Goal: Task Accomplishment & Management: Use online tool/utility

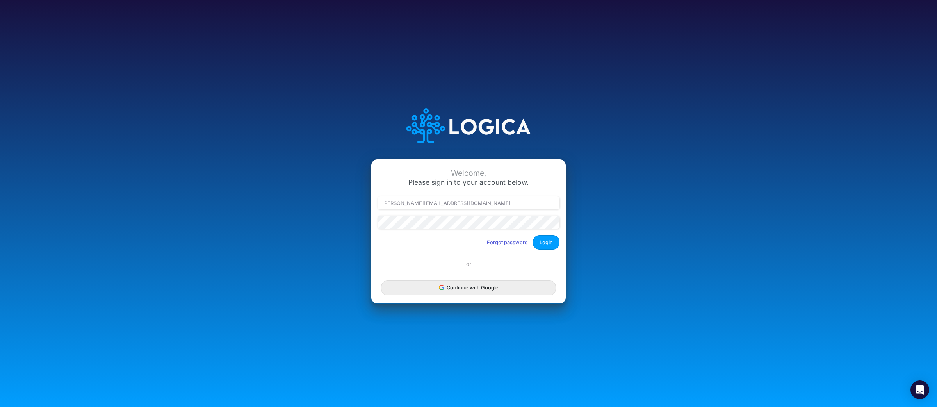
click at [552, 238] on button "Login" at bounding box center [546, 242] width 27 height 14
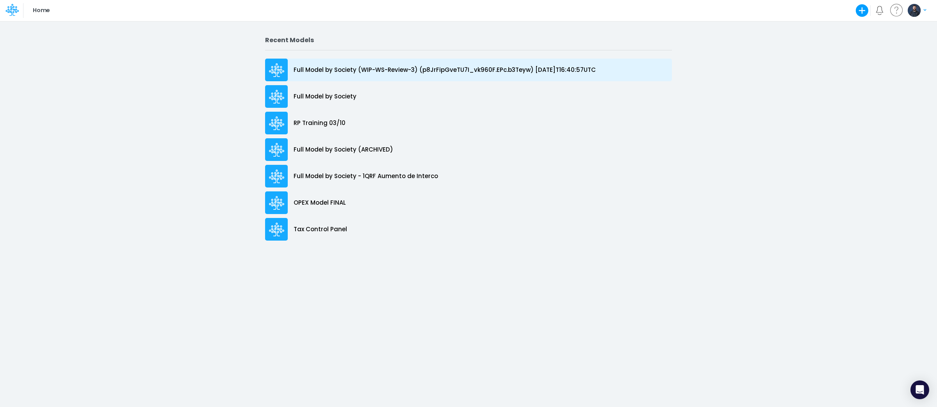
click at [472, 66] on p "Full Model by Society (WIP-WS-Review-3) (p8JrFipGveTU7I_vk960F.EPc.b3Teyw) [DAT…" at bounding box center [445, 70] width 302 height 9
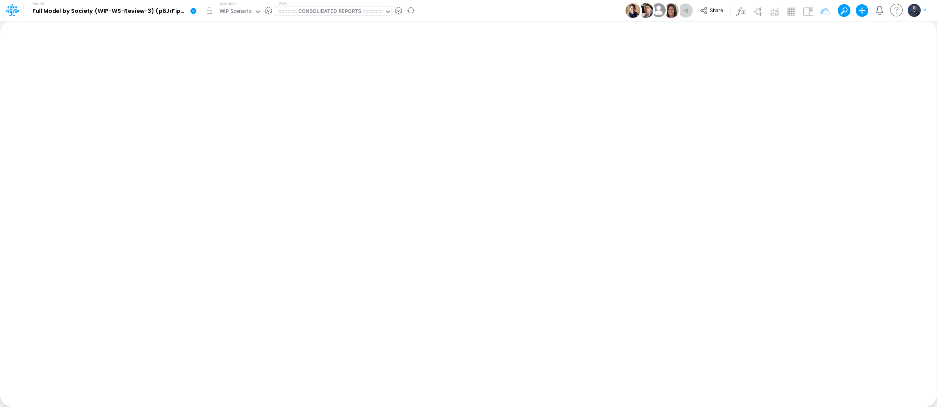
click at [357, 17] on div "====== CONSOLIDATED REPORTS ======" at bounding box center [329, 12] width 109 height 12
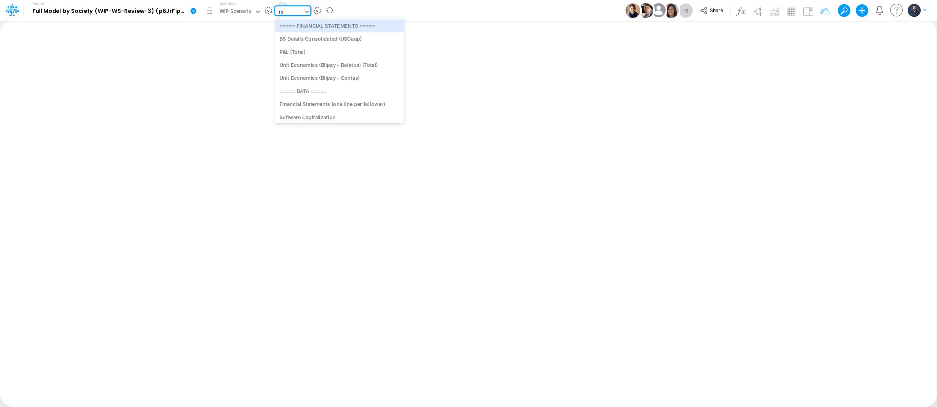
type input "tax"
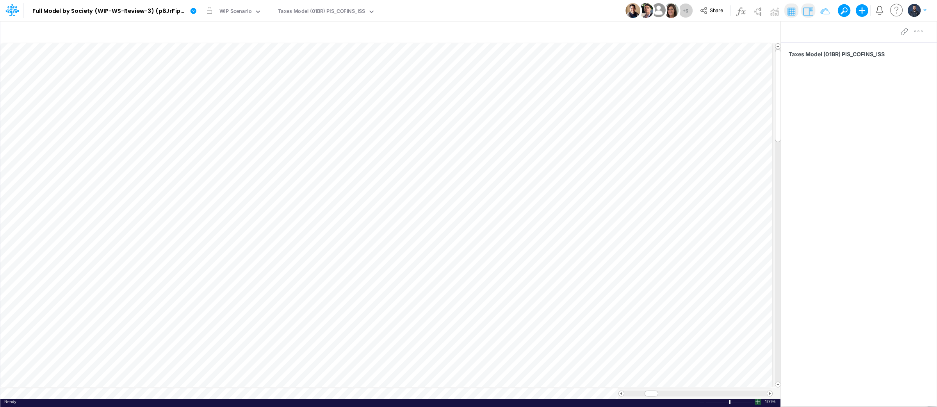
click at [757, 402] on div at bounding box center [758, 402] width 6 height 6
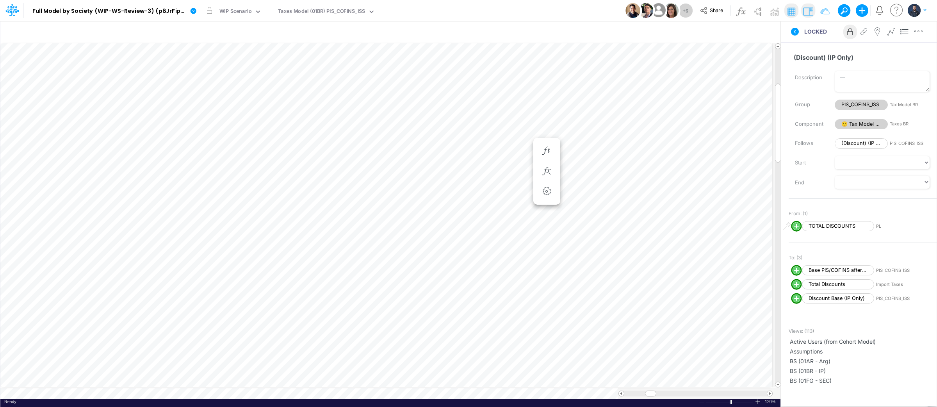
scroll to position [0, 0]
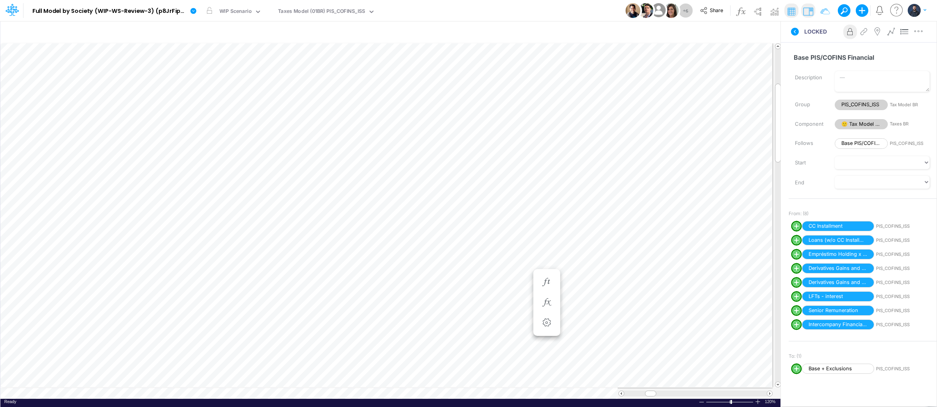
scroll to position [0, 0]
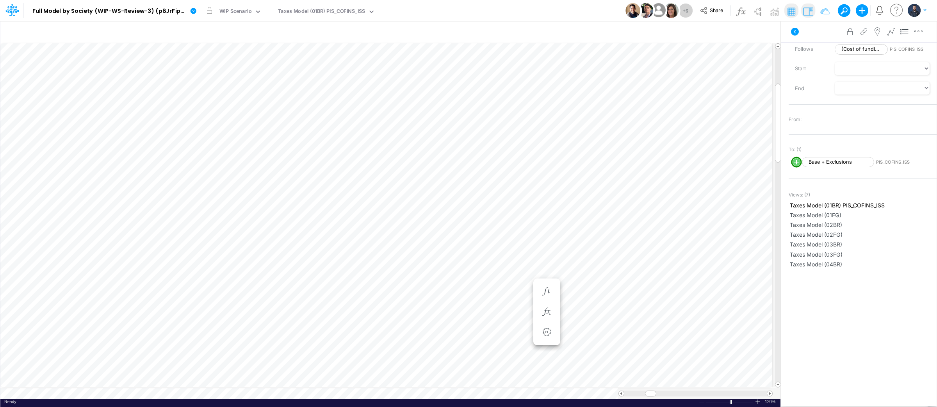
scroll to position [93, 0]
click at [545, 314] on icon "button" at bounding box center [547, 312] width 12 height 8
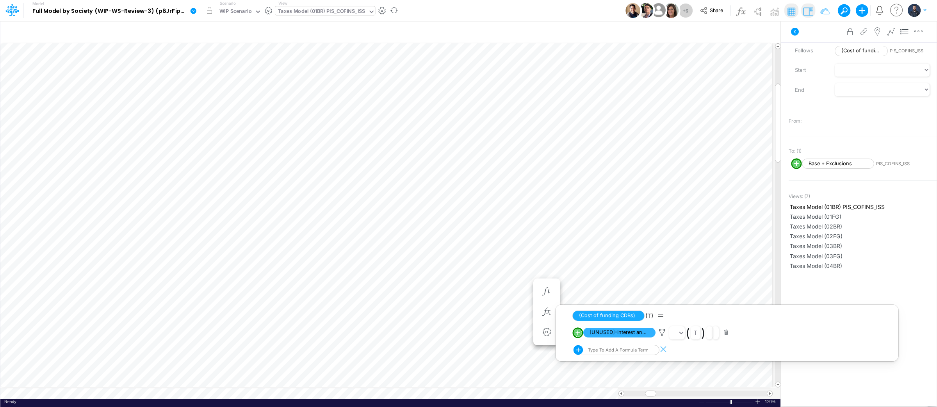
click at [357, 14] on div "Taxes Model (01BR) PIS_COFINS_ISS" at bounding box center [321, 11] width 87 height 9
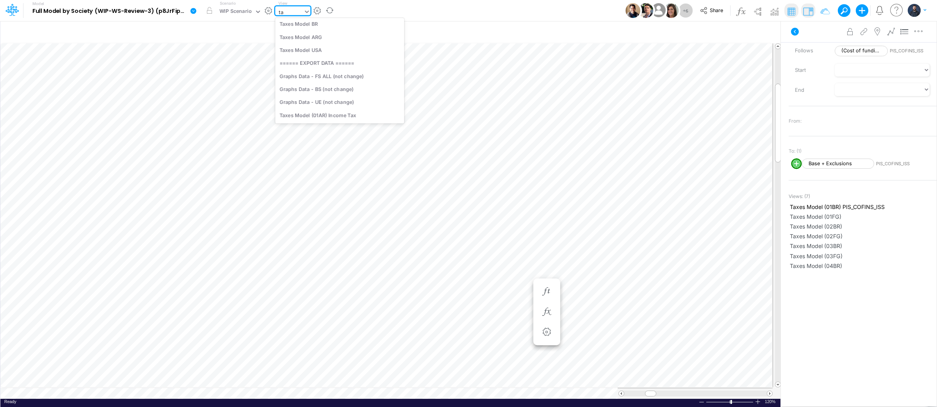
scroll to position [92, 0]
type input "tax"
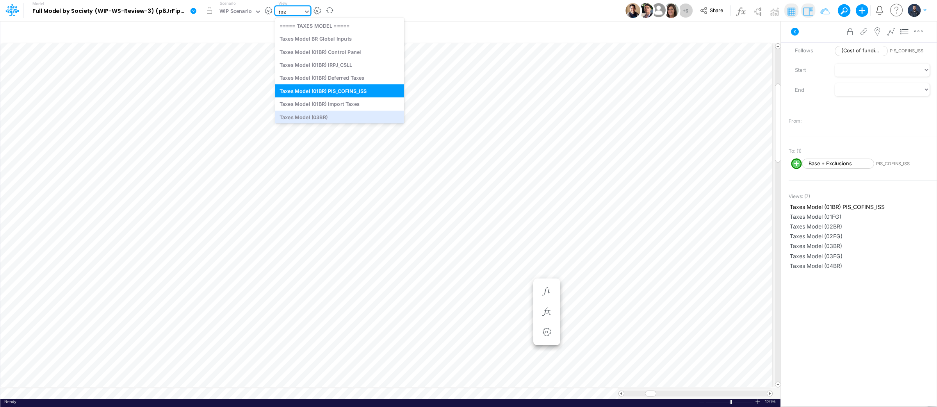
scroll to position [20, 0]
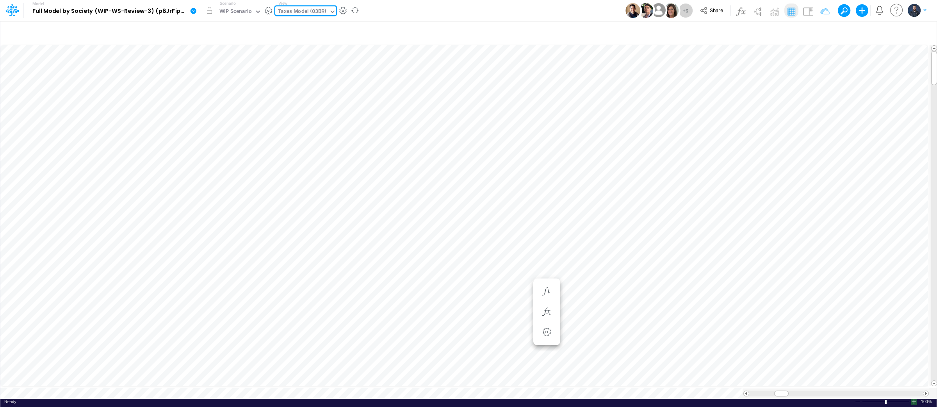
click at [913, 399] on div at bounding box center [914, 402] width 6 height 6
click at [586, 310] on button "button" at bounding box center [593, 312] width 14 height 16
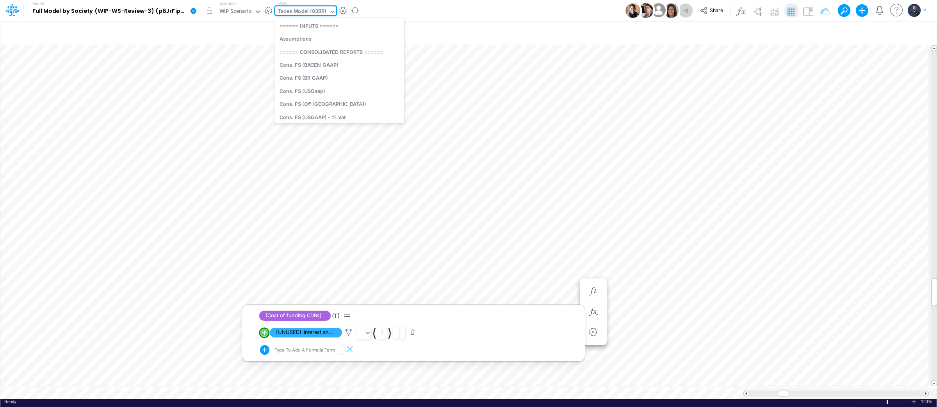
click at [317, 9] on div "Taxes Model (03BR)" at bounding box center [302, 11] width 48 height 9
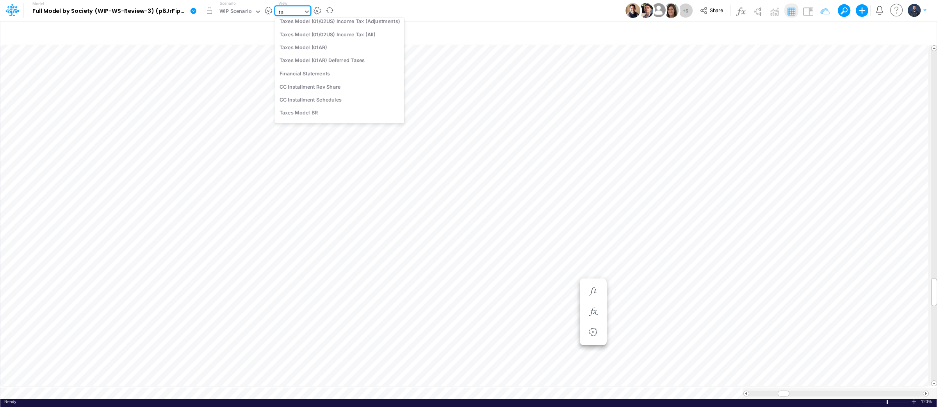
type input "tax"
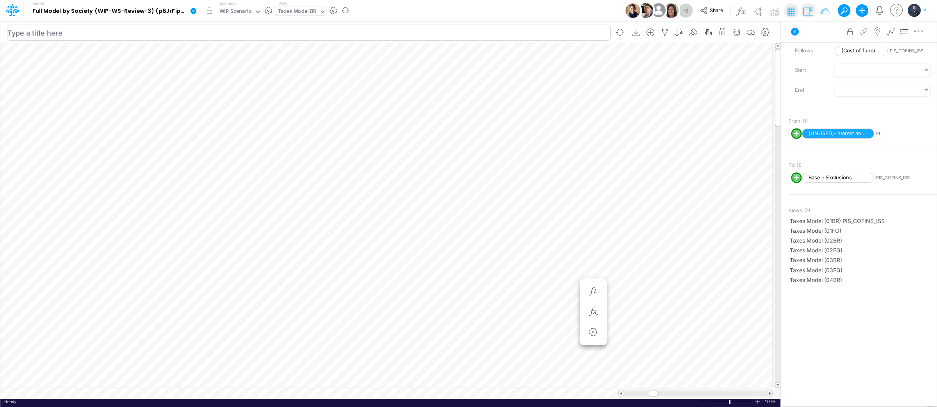
scroll to position [0, 0]
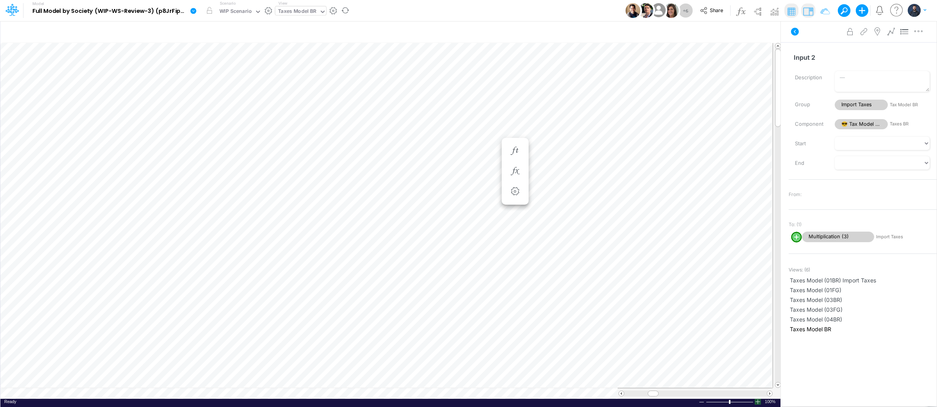
click at [760, 403] on div at bounding box center [758, 402] width 6 height 6
click at [760, 402] on div at bounding box center [758, 402] width 6 height 6
click at [734, 29] on icon "button" at bounding box center [737, 32] width 12 height 8
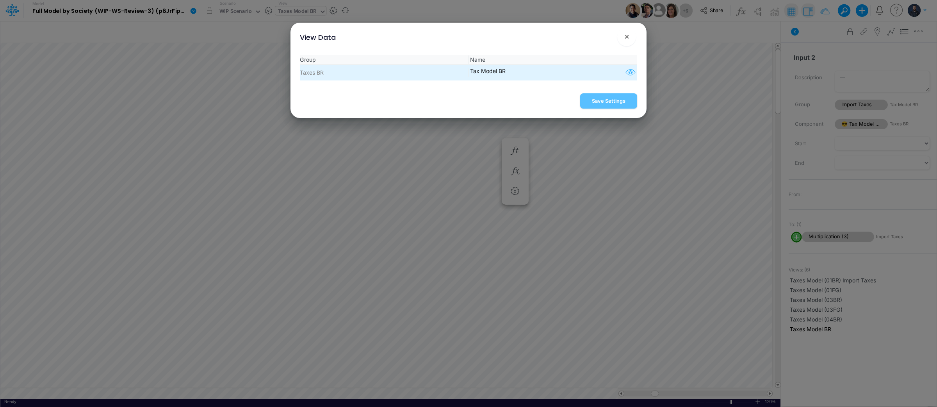
click at [627, 72] on icon "button" at bounding box center [631, 73] width 12 height 10
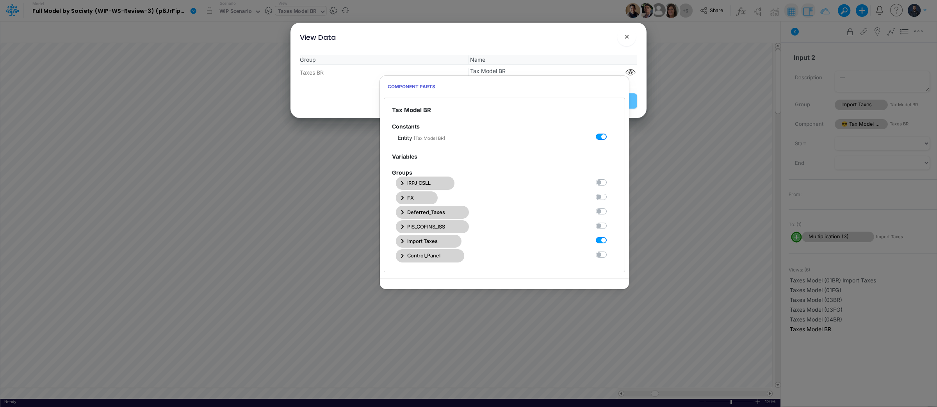
click at [610, 236] on label at bounding box center [610, 236] width 0 height 0
click at [610, 241] on BR4 "checkbox" at bounding box center [612, 238] width 5 height 5
checkbox BR4 "false"
click at [610, 222] on label at bounding box center [610, 222] width 0 height 0
click at [610, 226] on BR3 "checkbox" at bounding box center [612, 224] width 5 height 5
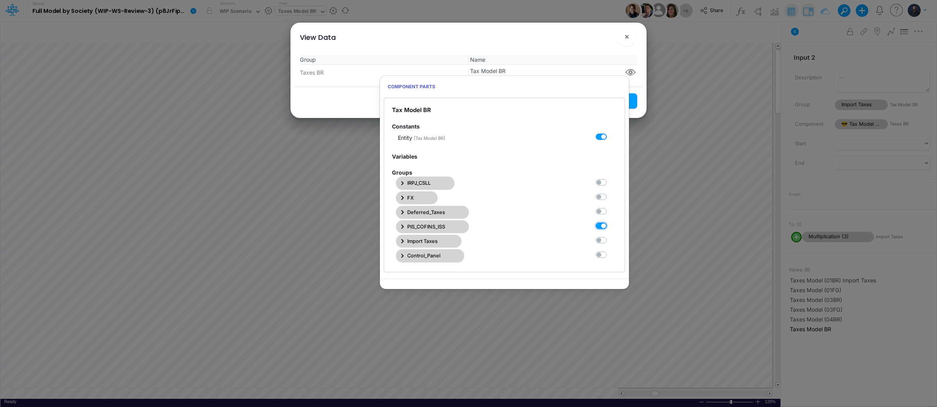
checkbox BR3 "true"
click at [591, 30] on div "View Data ×" at bounding box center [469, 36] width 350 height 26
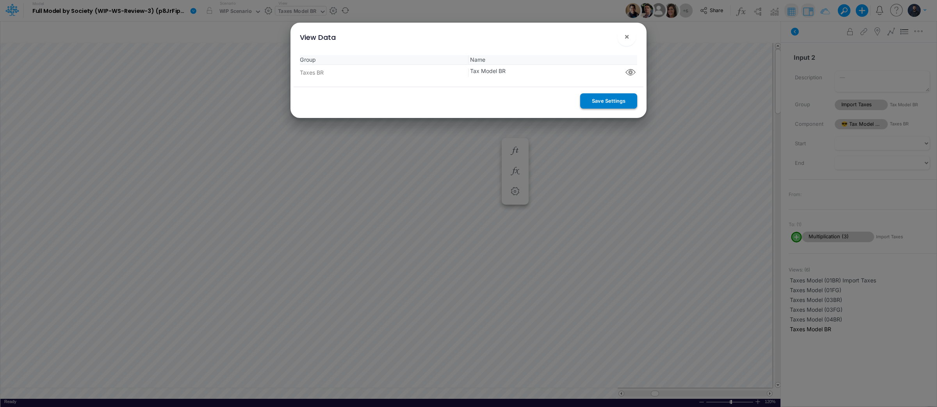
click at [620, 103] on button "Save Settings" at bounding box center [608, 100] width 57 height 15
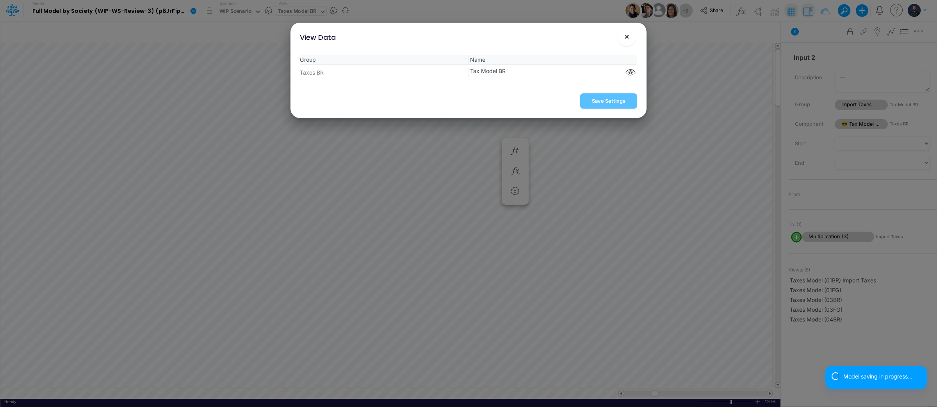
click at [624, 38] on span "×" at bounding box center [626, 36] width 5 height 9
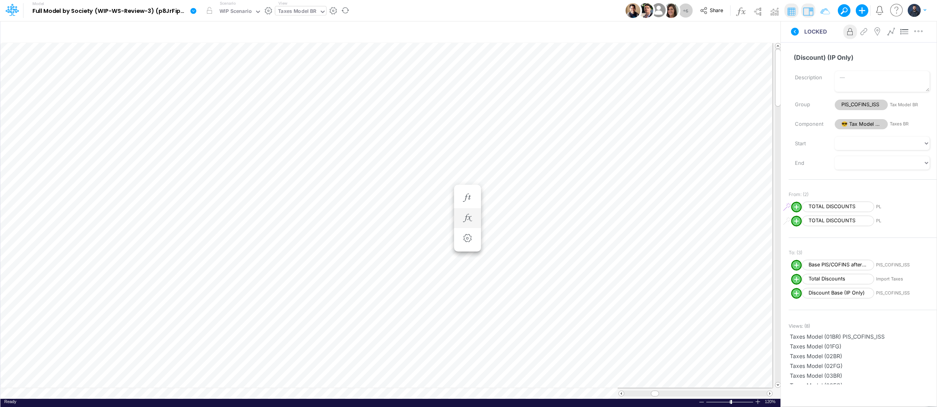
scroll to position [0, 0]
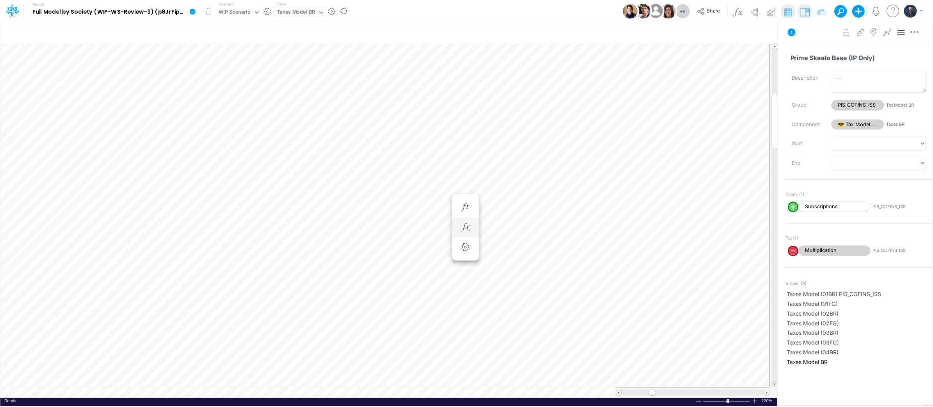
scroll to position [0, 0]
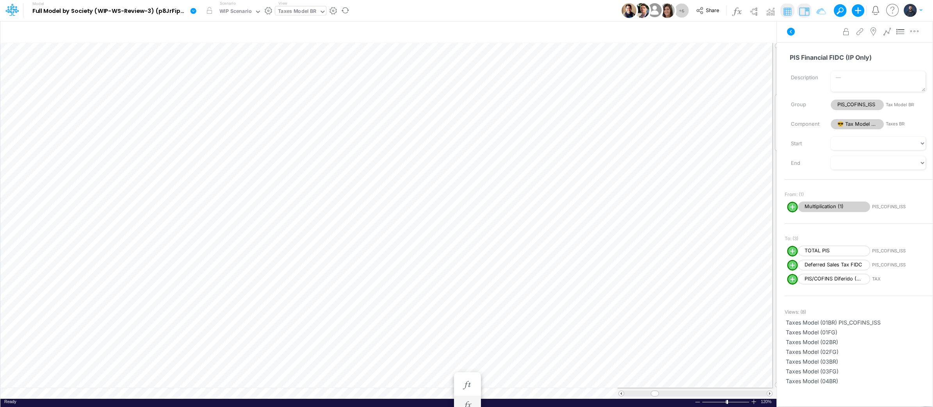
scroll to position [0, 0]
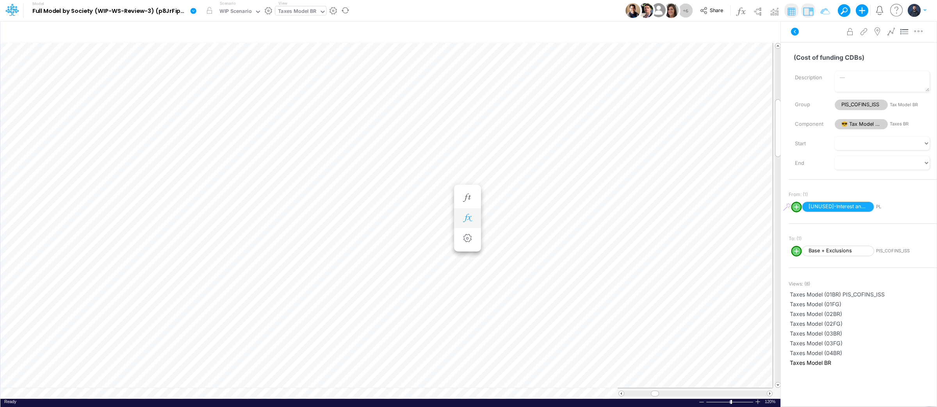
click at [473, 221] on icon "button" at bounding box center [467, 218] width 12 height 8
click at [497, 240] on circle "circle with outer border" at bounding box center [499, 239] width 8 height 8
select select "1"
select select "Multiply"
select select "Add"
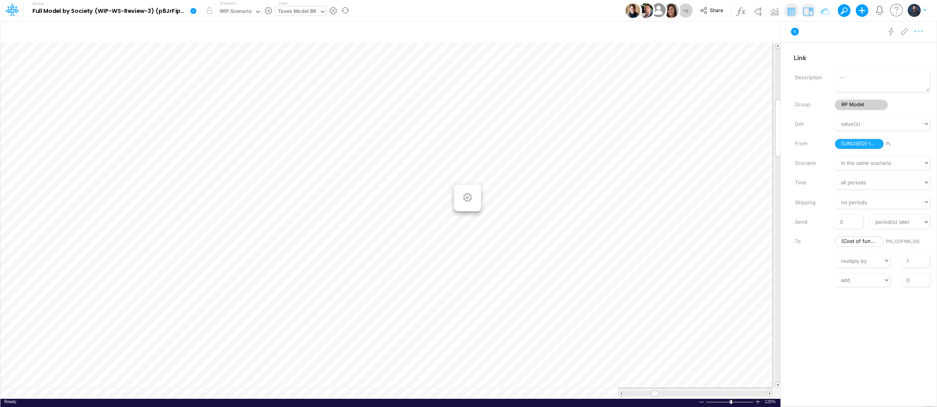
click at [919, 32] on icon "button" at bounding box center [919, 31] width 12 height 8
click at [856, 64] on span "Delete" at bounding box center [855, 64] width 16 height 7
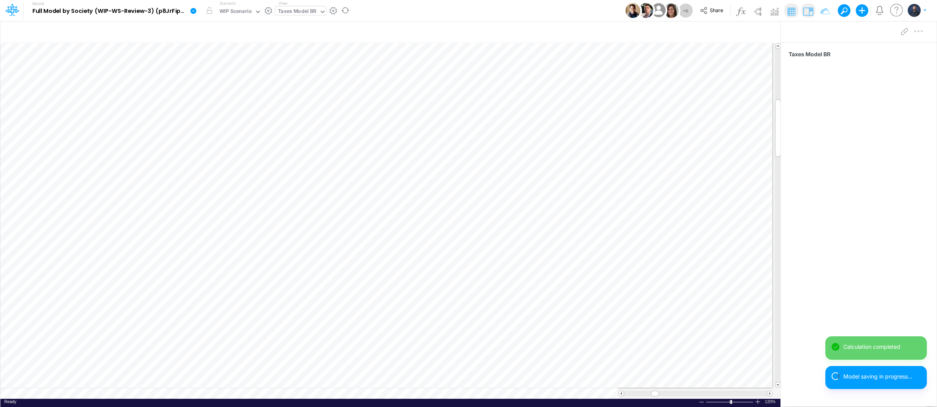
scroll to position [0, 0]
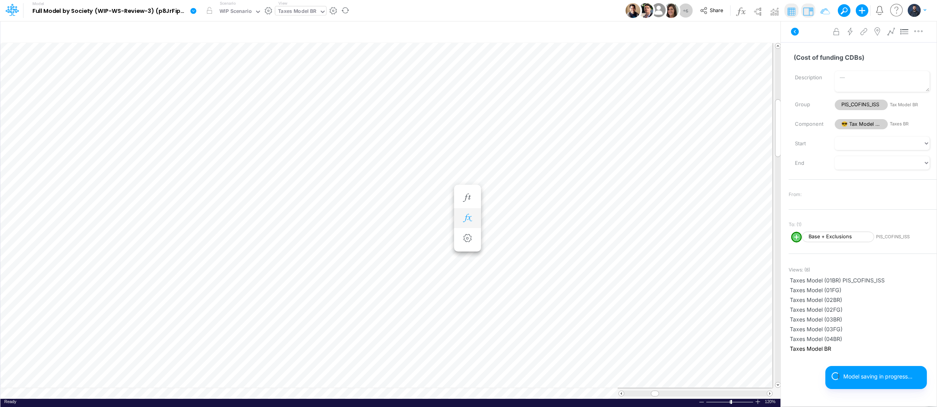
click at [468, 221] on icon "button" at bounding box center [467, 218] width 12 height 8
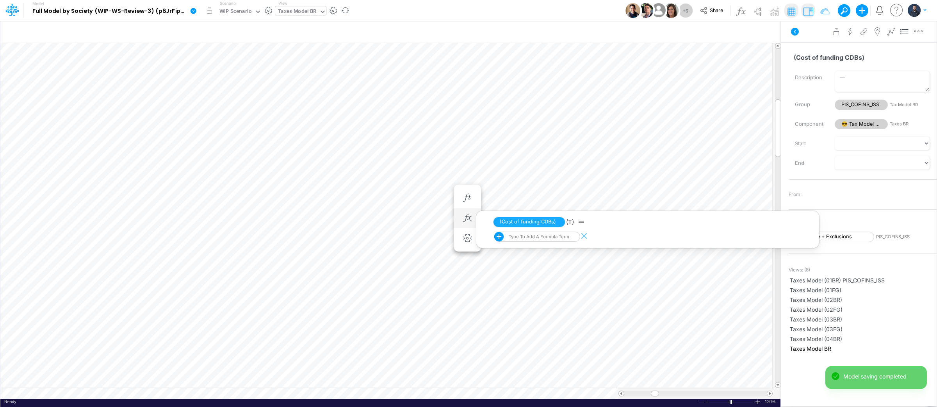
click at [534, 238] on div "Type to add a formula term" at bounding box center [538, 236] width 62 height 5
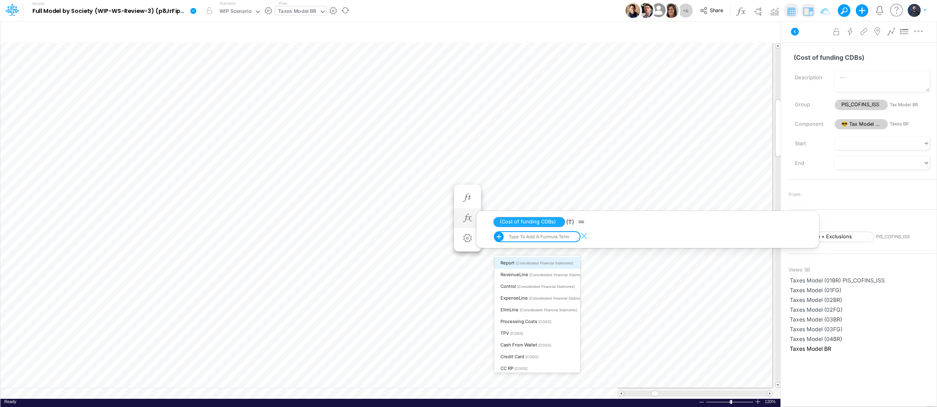
click at [534, 238] on div "Type to add a formula term" at bounding box center [538, 236] width 62 height 5
click at [533, 238] on div "Type to add a formula term" at bounding box center [538, 236] width 62 height 5
type input "cdb"
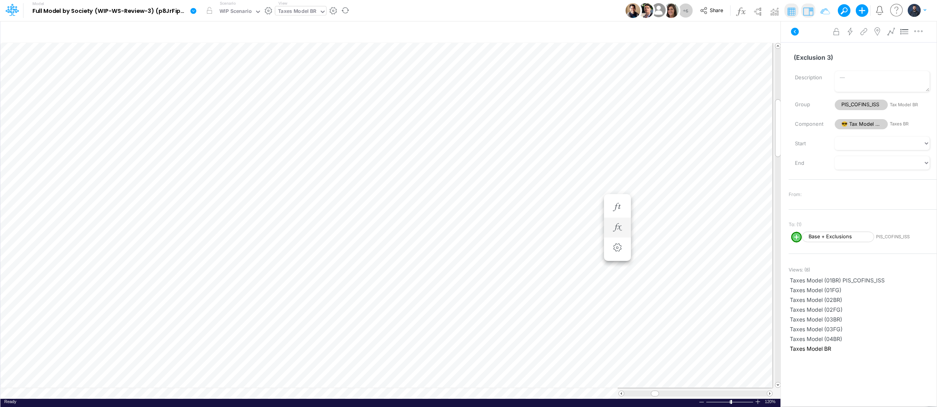
scroll to position [0, 0]
click at [297, 13] on div "Taxes Model BR" at bounding box center [297, 11] width 38 height 9
type input "fs"
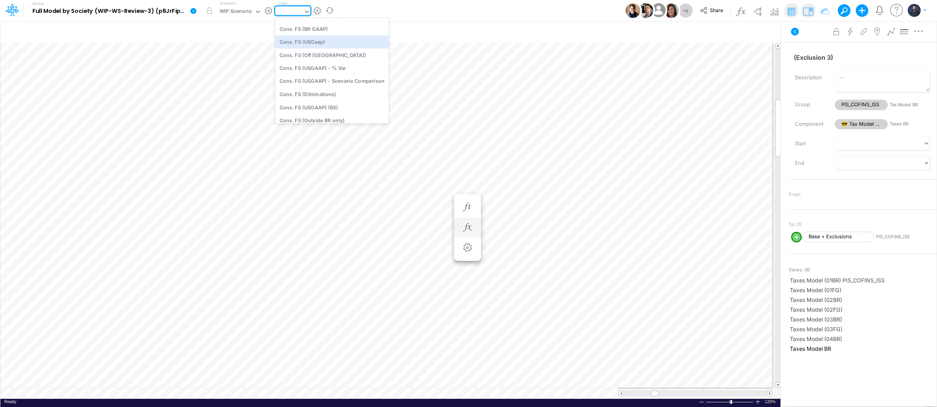
type input "Consolidated FS - USGAAP"
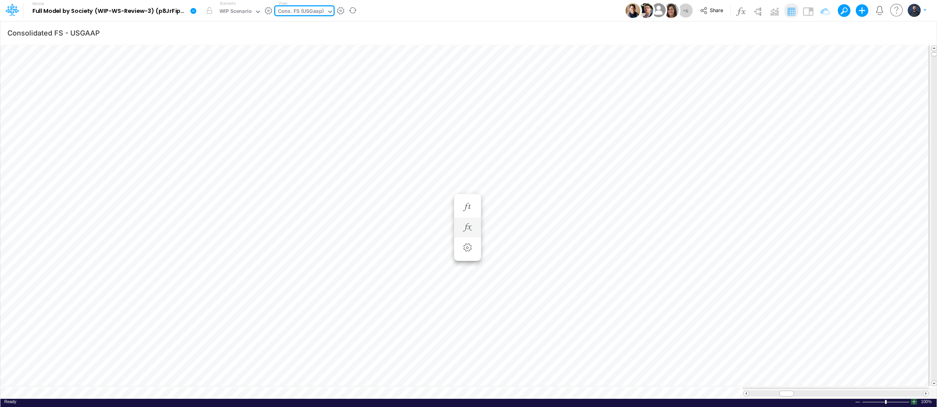
click at [915, 399] on div at bounding box center [914, 402] width 6 height 6
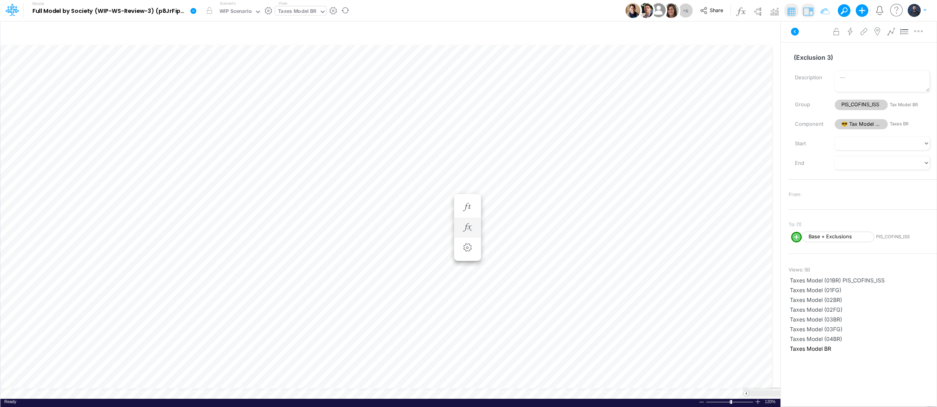
scroll to position [0, 0]
click at [469, 228] on icon "button" at bounding box center [467, 227] width 12 height 8
click at [463, 217] on icon "button" at bounding box center [467, 218] width 12 height 8
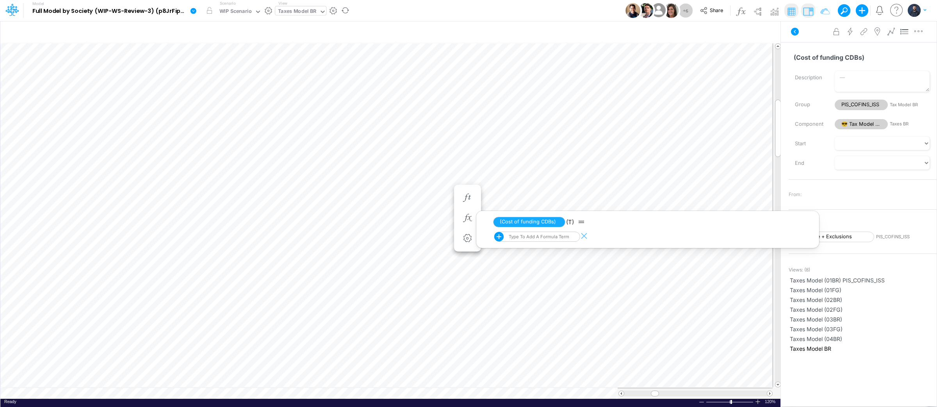
click at [535, 236] on div "Type to add a formula term" at bounding box center [538, 236] width 62 height 5
click at [564, 285] on span "[Financial Statements]" at bounding box center [581, 286] width 36 height 4
type input "CDBs"
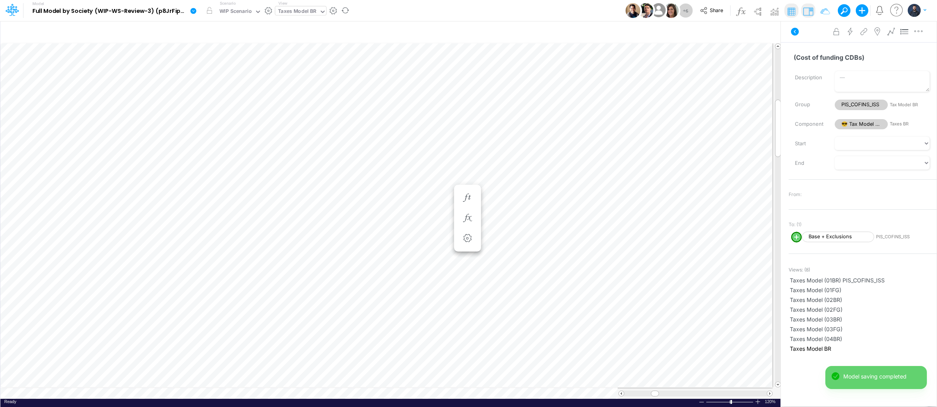
scroll to position [0, 0]
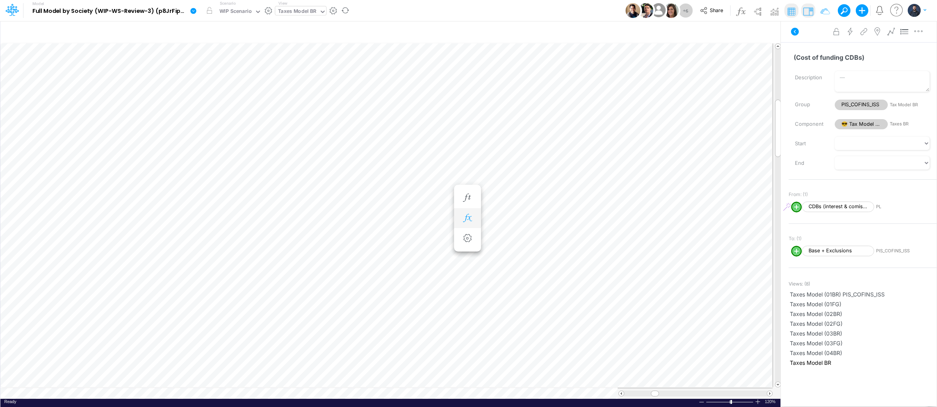
click at [469, 217] on icon "button" at bounding box center [467, 218] width 12 height 8
click at [580, 239] on icon at bounding box center [583, 239] width 12 height 8
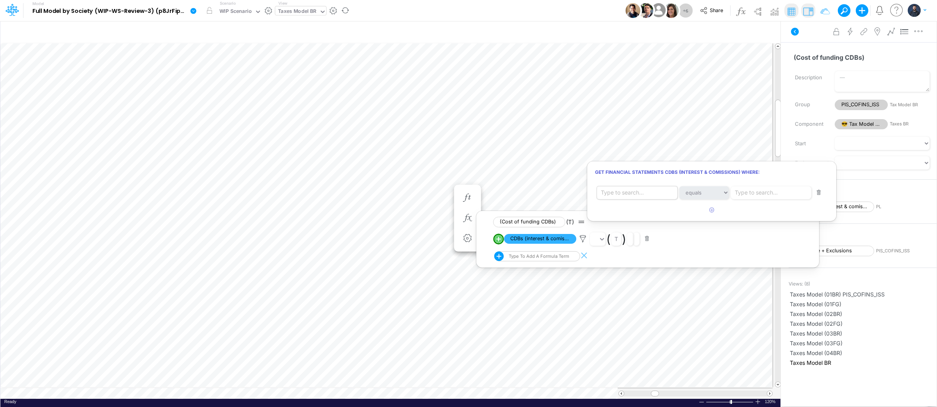
click at [631, 192] on div "Type to search..." at bounding box center [622, 193] width 43 height 8
click at [650, 192] on div "Type to search..." at bounding box center [639, 192] width 84 height 13
click at [632, 210] on span "[Tax Model BR]" at bounding box center [633, 211] width 31 height 5
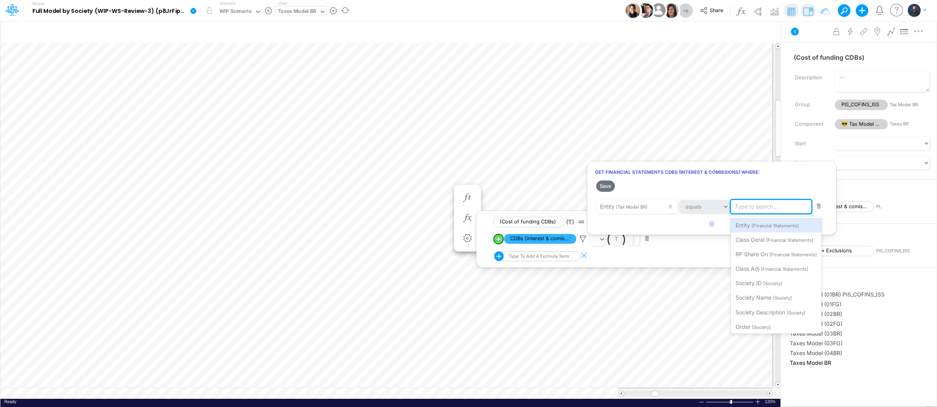
click at [750, 205] on div "Type to search..." at bounding box center [756, 206] width 43 height 8
type input "03BR"
click at [772, 224] on span "Filter where Entity equals 03BR" at bounding box center [775, 225] width 80 height 7
click at [710, 223] on icon "button" at bounding box center [711, 223] width 5 height 5
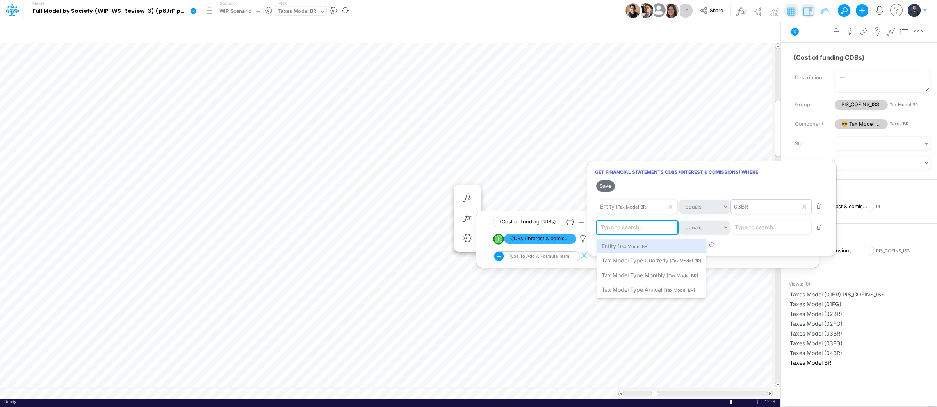
click at [635, 229] on div "Type to search..." at bounding box center [622, 227] width 43 height 8
type input "03BR"
click at [659, 245] on span "Filter where equals 03BR" at bounding box center [634, 245] width 64 height 7
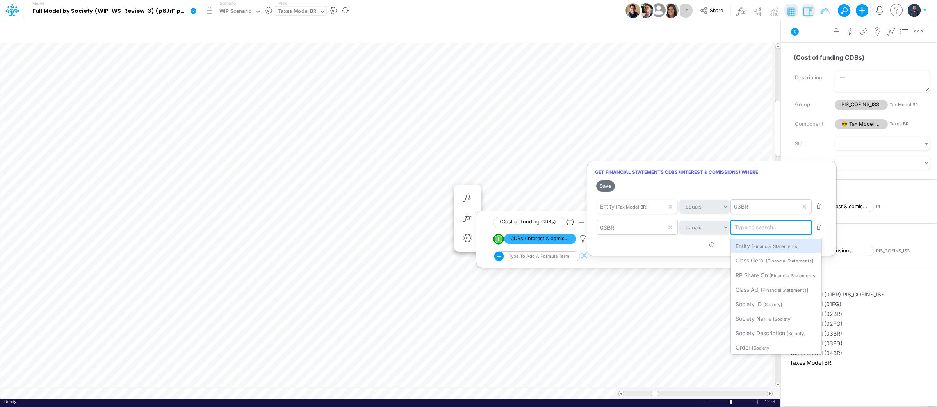
click at [759, 226] on div "Type to search..." at bounding box center [756, 227] width 43 height 8
click at [766, 244] on span "[Financial Statements]" at bounding box center [774, 246] width 47 height 5
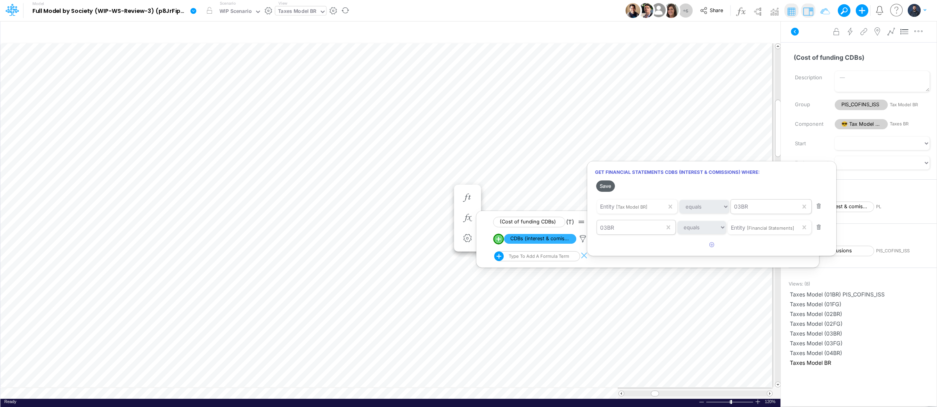
click at [603, 182] on button "Save" at bounding box center [605, 185] width 19 height 11
click at [490, 162] on div at bounding box center [468, 205] width 937 height 403
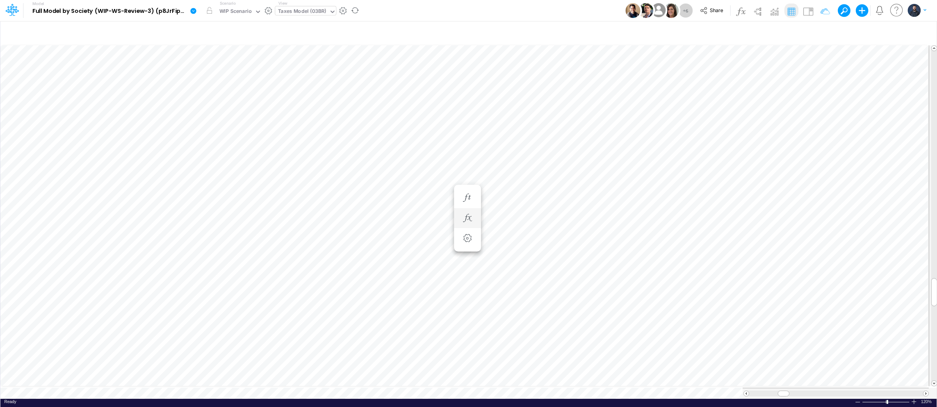
scroll to position [0, 0]
type input "Consolidated FS - USGAAP"
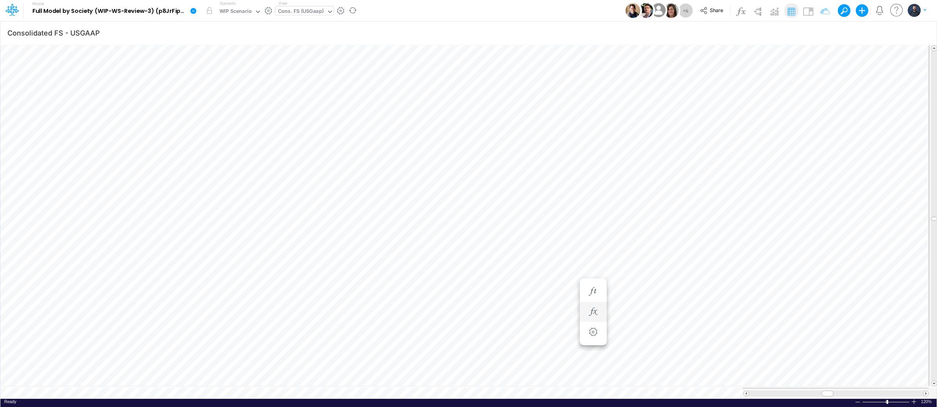
scroll to position [0, 0]
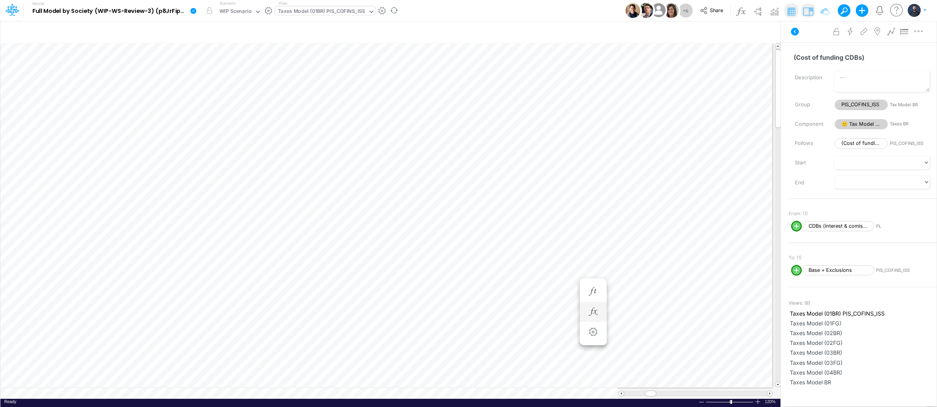
scroll to position [0, 0]
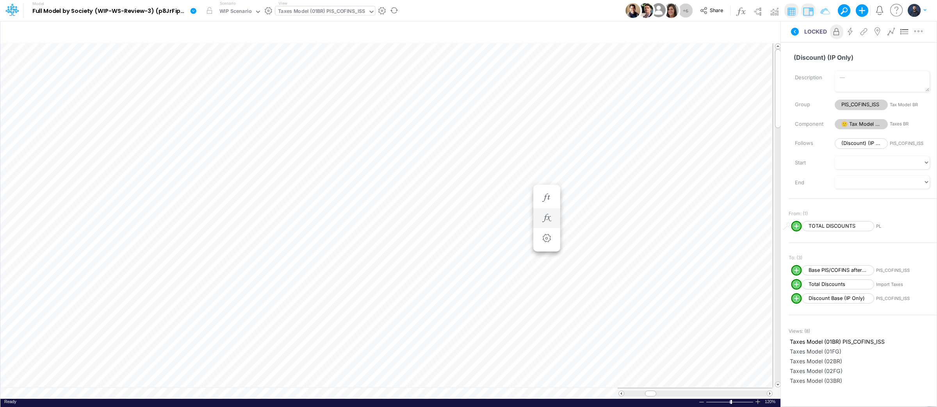
type input "Consolidated FS - USGAAP"
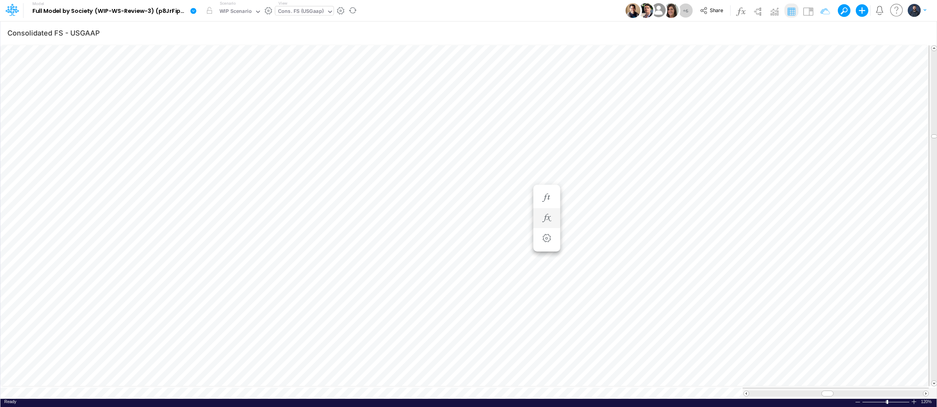
scroll to position [0, 0]
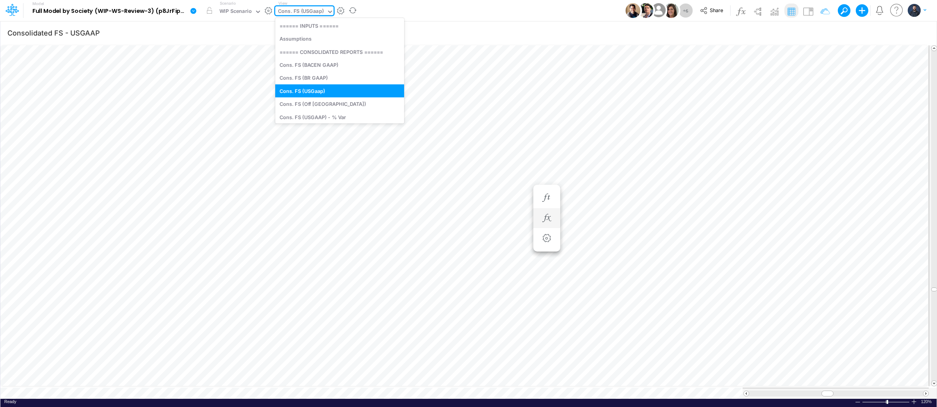
click at [293, 16] on div "Cons. FS (USGaap)" at bounding box center [301, 11] width 46 height 9
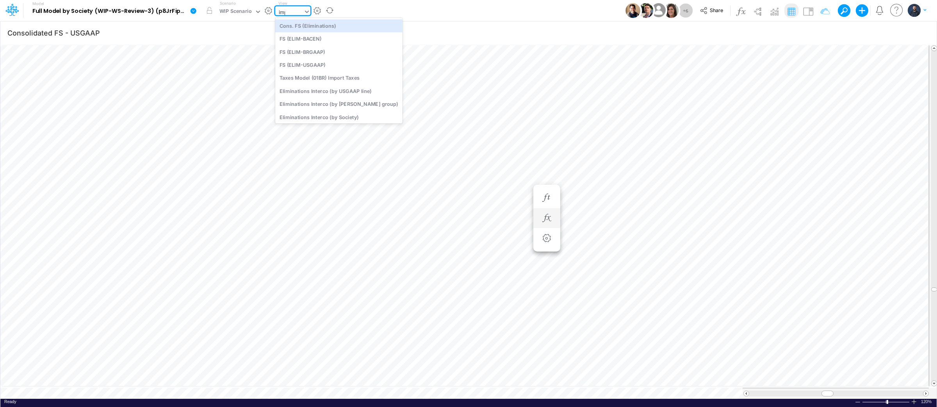
type input "impo"
click at [349, 28] on div "Taxes Model (01BR) Import Taxes" at bounding box center [327, 25] width 105 height 13
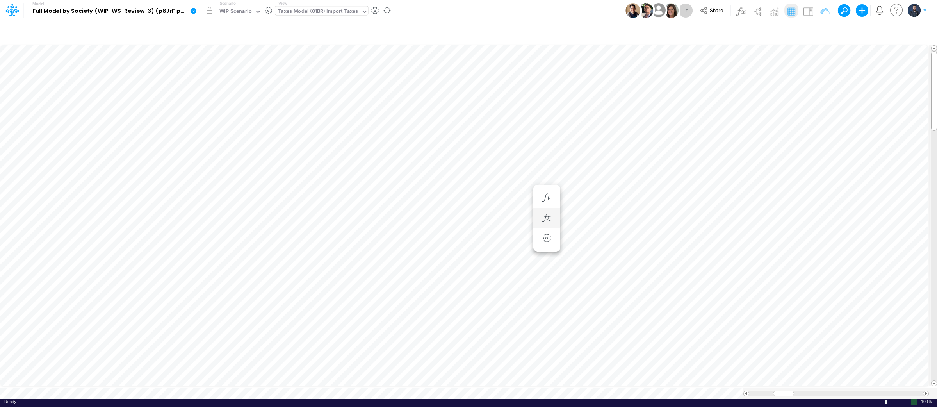
click at [915, 399] on div at bounding box center [914, 402] width 6 height 6
click at [597, 219] on icon "button" at bounding box center [592, 218] width 12 height 8
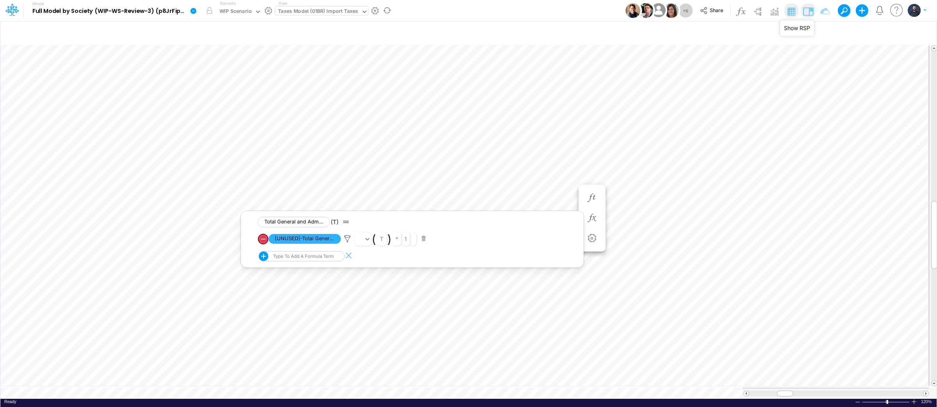
click at [812, 9] on img at bounding box center [808, 11] width 12 height 12
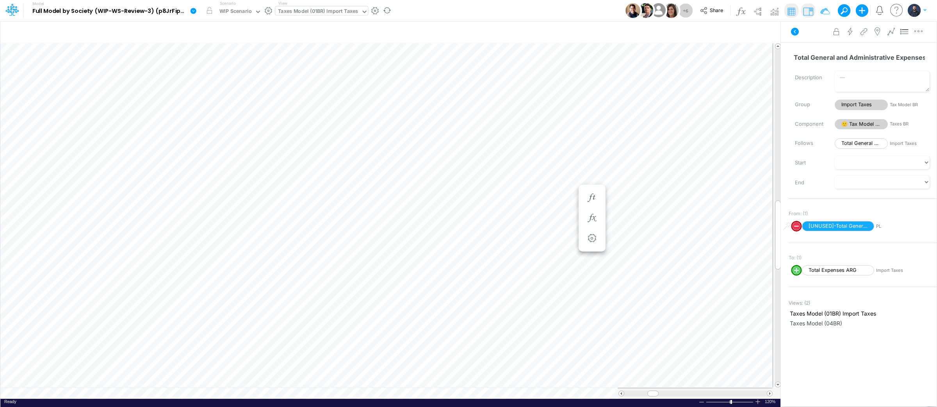
scroll to position [0, 0]
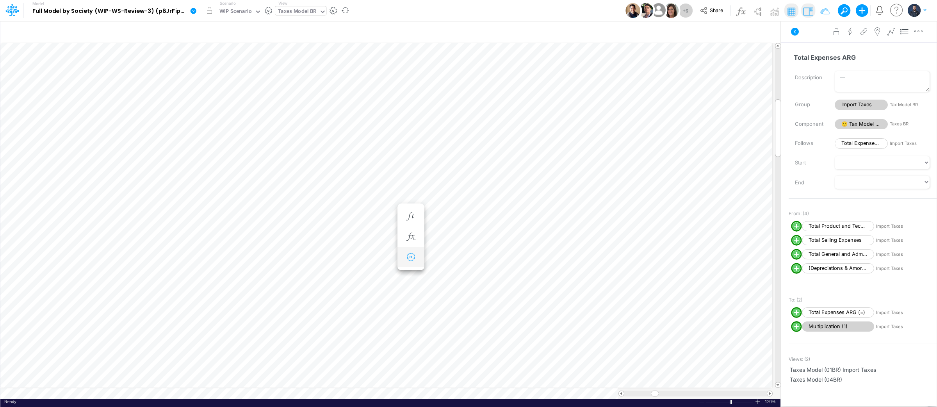
scroll to position [0, 0]
click at [737, 31] on icon "button" at bounding box center [737, 32] width 12 height 8
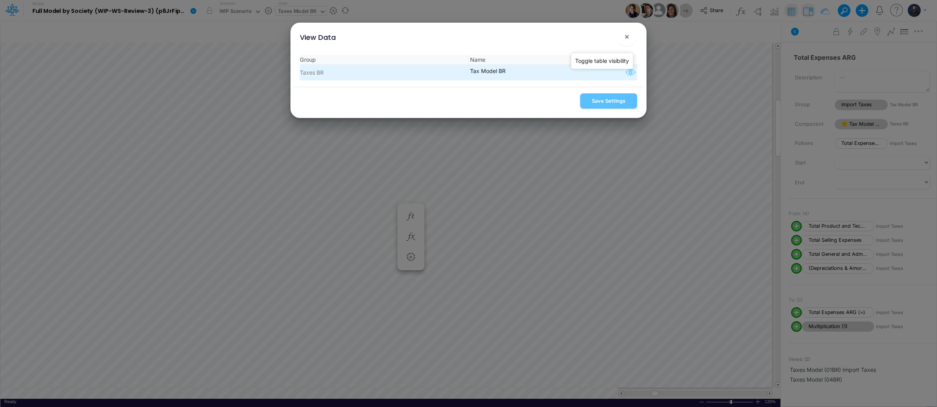
click at [628, 72] on icon "button" at bounding box center [631, 73] width 12 height 10
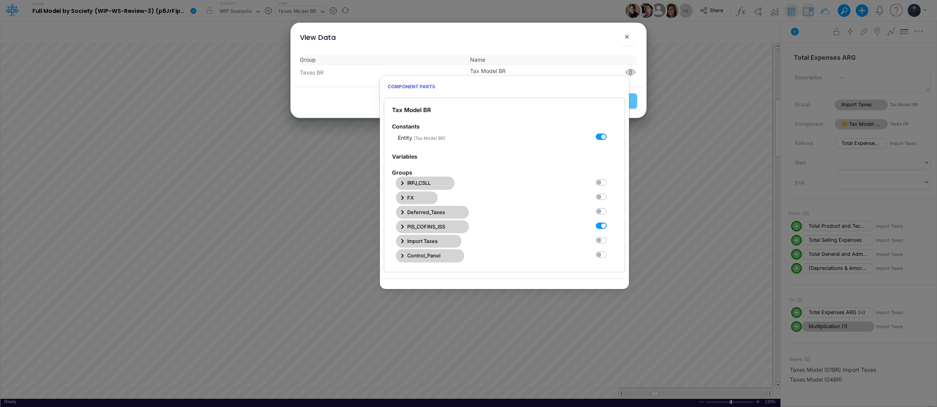
click at [610, 222] on label at bounding box center [610, 222] width 0 height 0
click at [610, 224] on BR3 "checkbox" at bounding box center [612, 224] width 5 height 5
checkbox BR3 "false"
click at [610, 236] on label at bounding box center [610, 236] width 0 height 0
click at [610, 241] on BR4 "checkbox" at bounding box center [612, 238] width 5 height 5
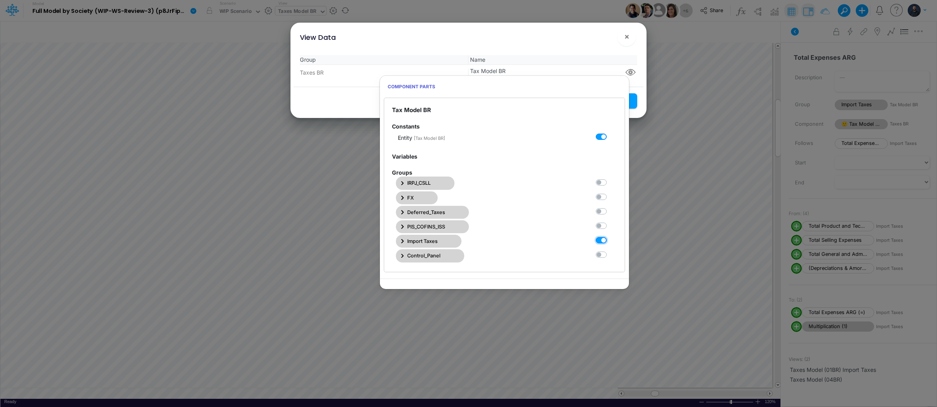
checkbox BR4 "true"
click at [599, 45] on div "View Data ×" at bounding box center [469, 36] width 350 height 26
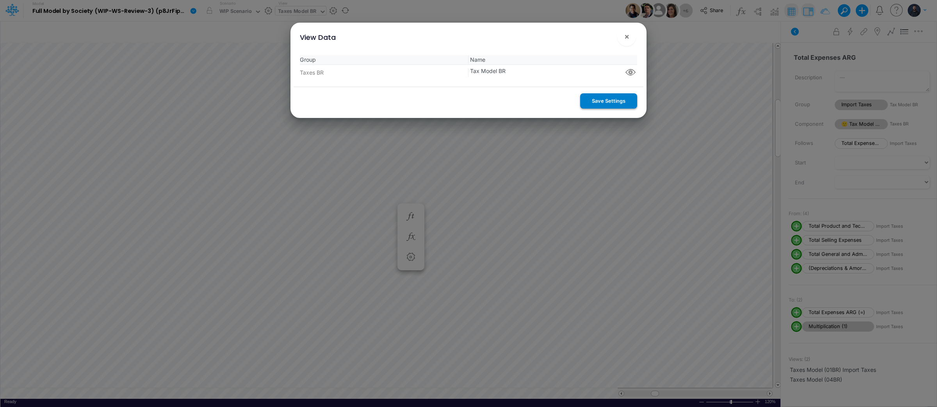
click at [616, 99] on button "Save Settings" at bounding box center [608, 100] width 57 height 15
click at [626, 36] on span "×" at bounding box center [626, 36] width 5 height 9
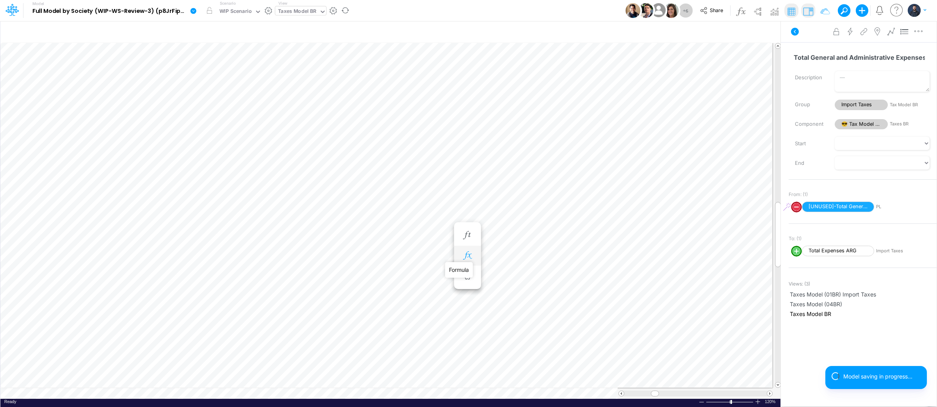
click at [469, 254] on icon "button" at bounding box center [467, 255] width 12 height 8
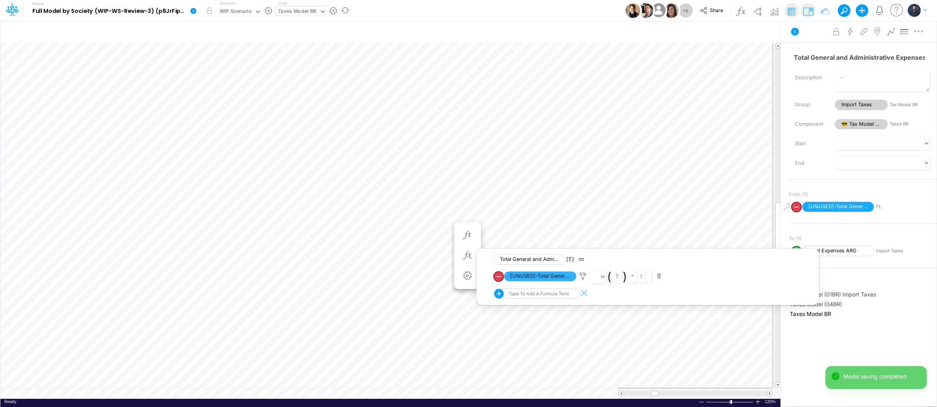
click at [500, 278] on circle "circle with outer border" at bounding box center [499, 276] width 8 height 8
select select "Multiply"
select select "Add"
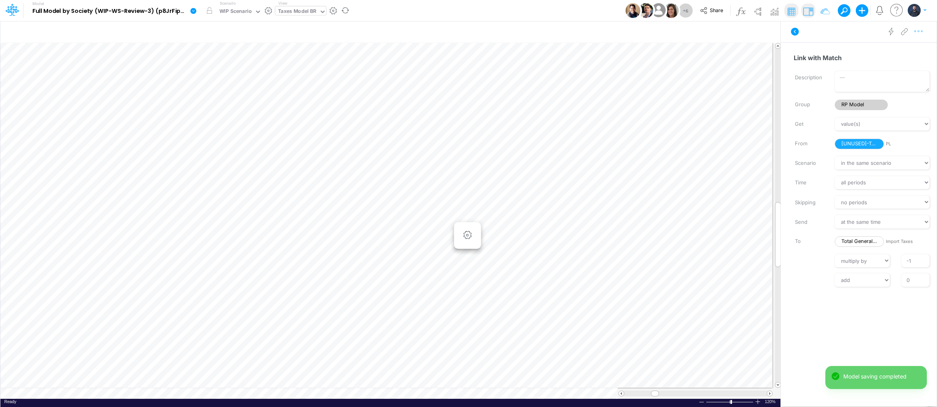
click at [919, 31] on icon "button" at bounding box center [919, 31] width 12 height 8
click at [856, 63] on span "Delete" at bounding box center [855, 64] width 16 height 7
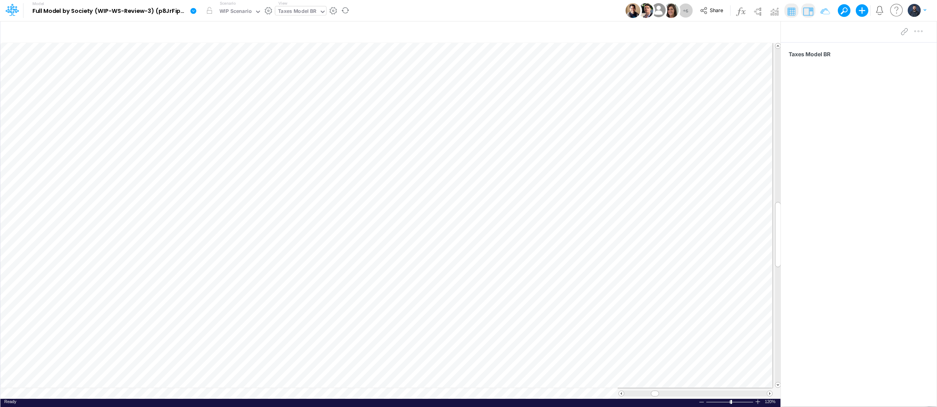
click at [194, 10] on icon at bounding box center [193, 11] width 6 height 6
click at [211, 79] on button "View model info" at bounding box center [233, 81] width 84 height 12
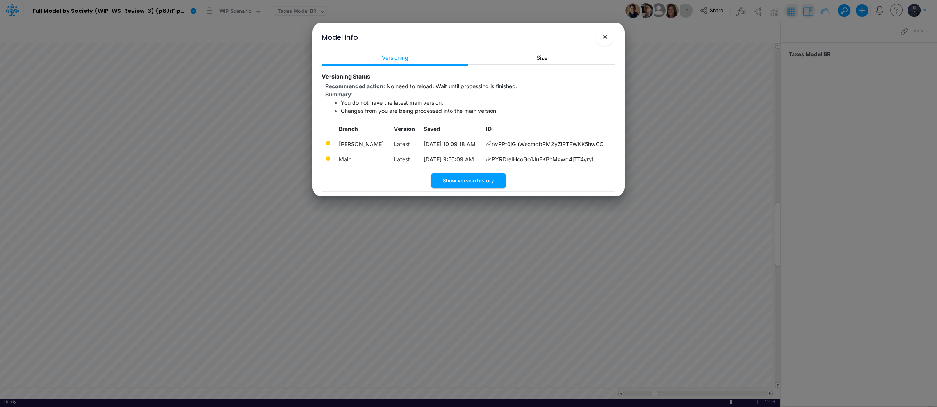
click at [609, 30] on button "×" at bounding box center [604, 36] width 19 height 19
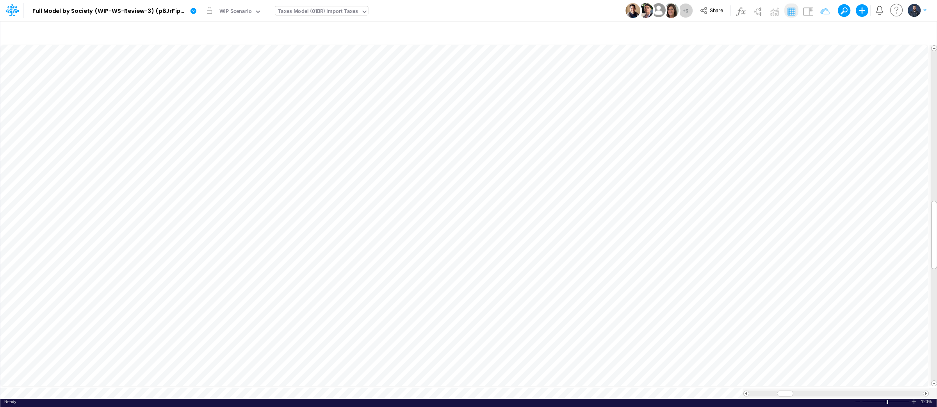
scroll to position [0, 0]
click at [405, 219] on icon "button" at bounding box center [411, 218] width 12 height 8
click at [404, 218] on button "button" at bounding box center [411, 218] width 14 height 16
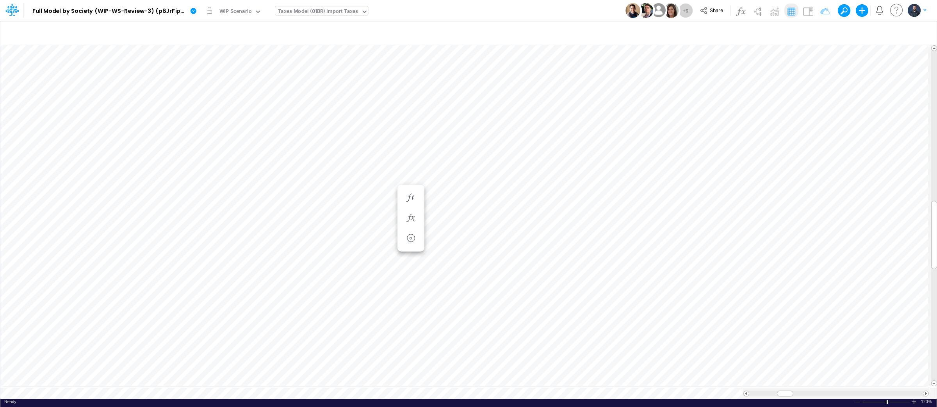
type input "Consolidated FS - USGAAP"
click at [809, 11] on img at bounding box center [808, 11] width 12 height 12
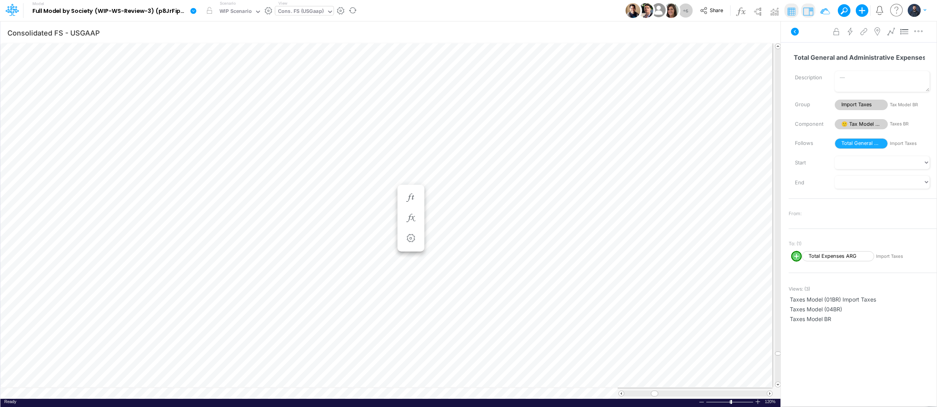
click at [189, 11] on link at bounding box center [195, 10] width 16 height 20
click at [216, 80] on button "View model info" at bounding box center [233, 81] width 84 height 12
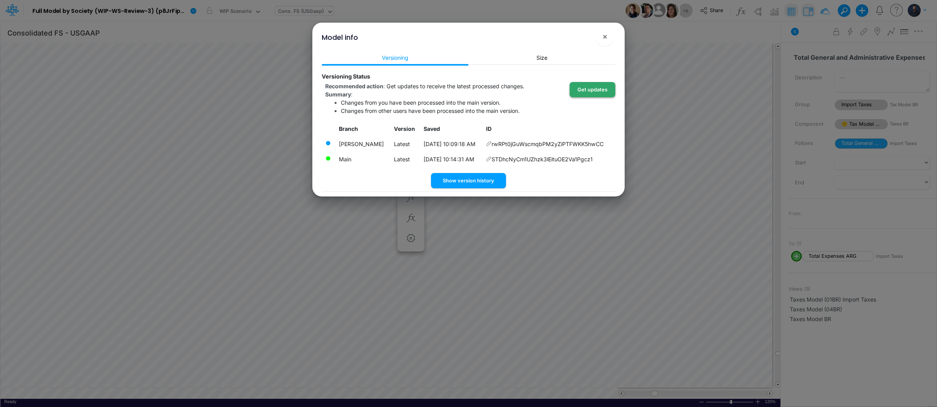
click at [596, 87] on button "Get updates" at bounding box center [593, 89] width 46 height 15
click at [602, 42] on button "×" at bounding box center [604, 36] width 19 height 19
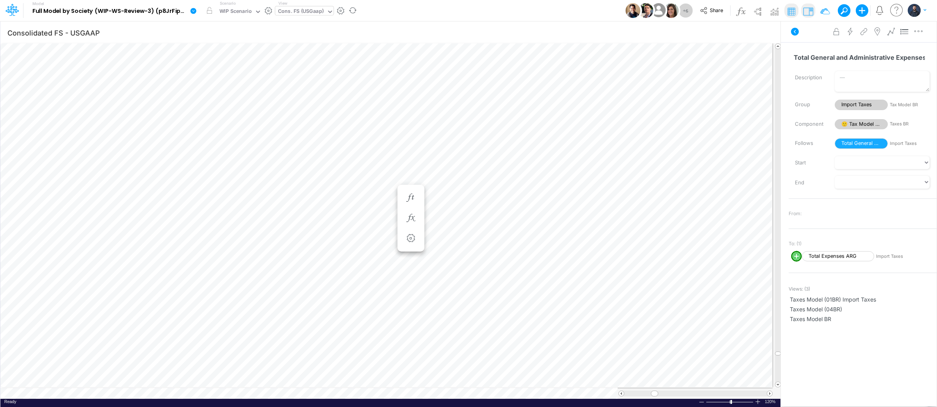
click at [191, 8] on icon at bounding box center [193, 10] width 7 height 7
click at [238, 78] on button "View model info" at bounding box center [233, 81] width 84 height 12
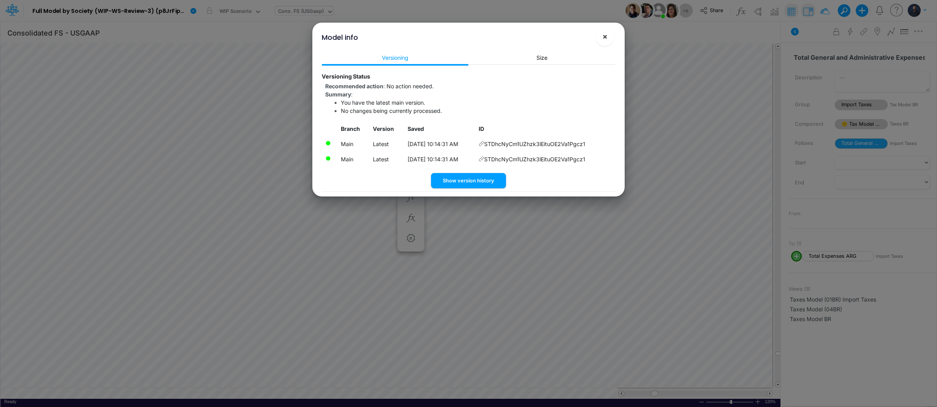
click at [603, 40] on span "×" at bounding box center [604, 36] width 5 height 9
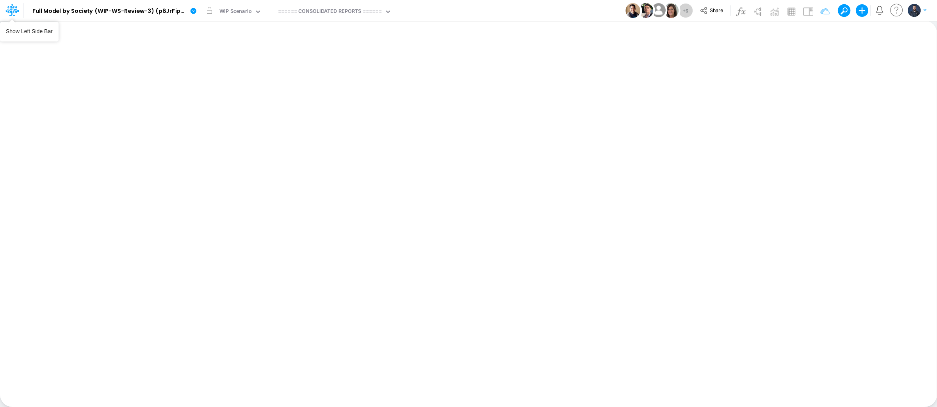
click at [15, 11] on icon at bounding box center [10, 11] width 11 height 4
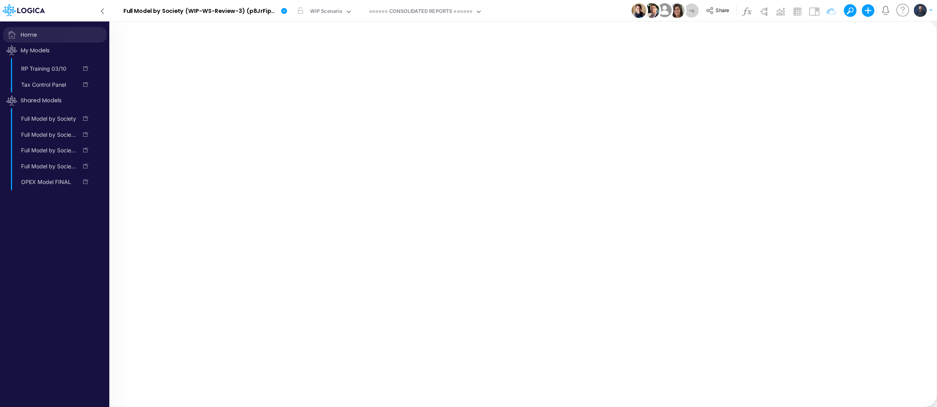
click at [35, 33] on span "Home" at bounding box center [54, 35] width 103 height 16
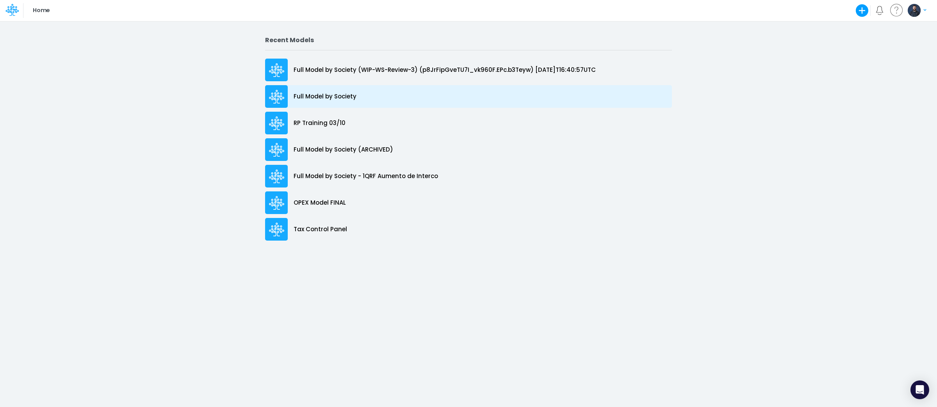
click at [359, 93] on div "Full Model by Society" at bounding box center [468, 96] width 407 height 23
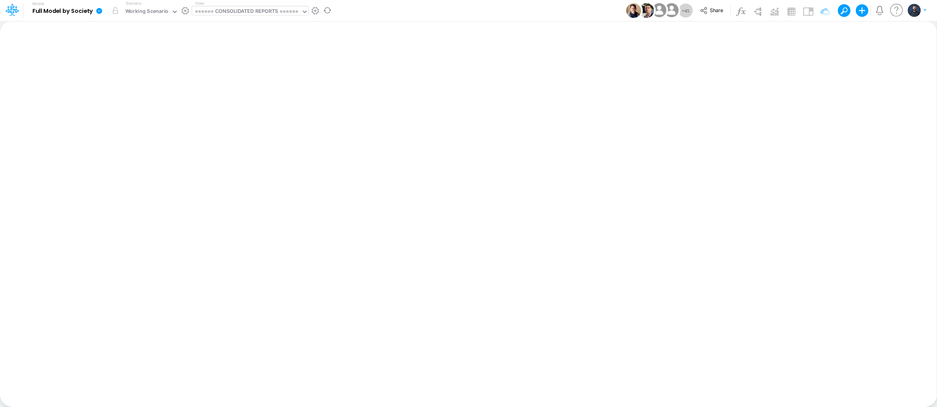
click at [242, 15] on div "====== CONSOLIDATED REPORTS ======" at bounding box center [246, 11] width 103 height 9
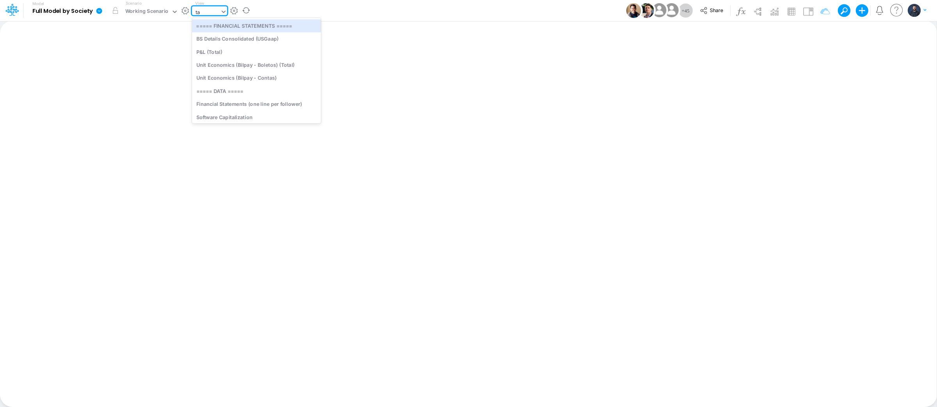
type input "tax"
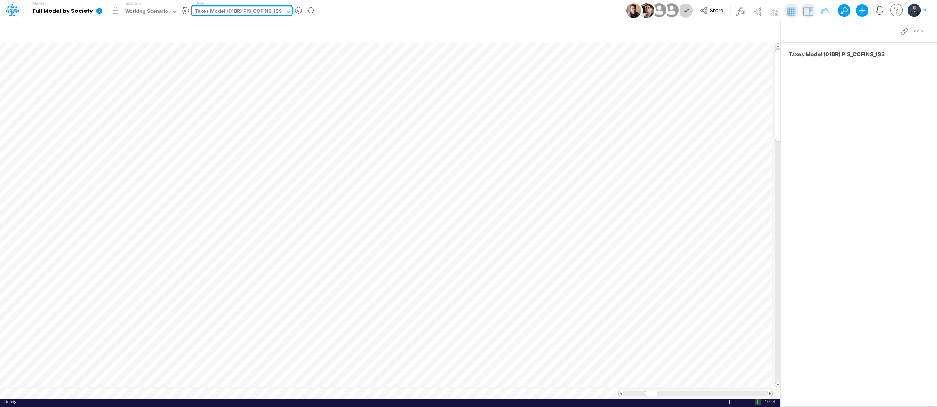
click at [758, 404] on div at bounding box center [758, 402] width 6 height 6
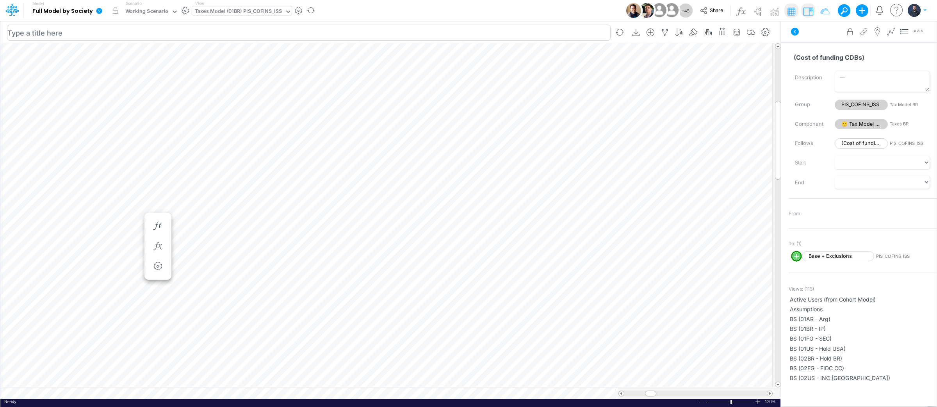
scroll to position [0, 0]
click at [544, 245] on icon "button" at bounding box center [547, 246] width 12 height 8
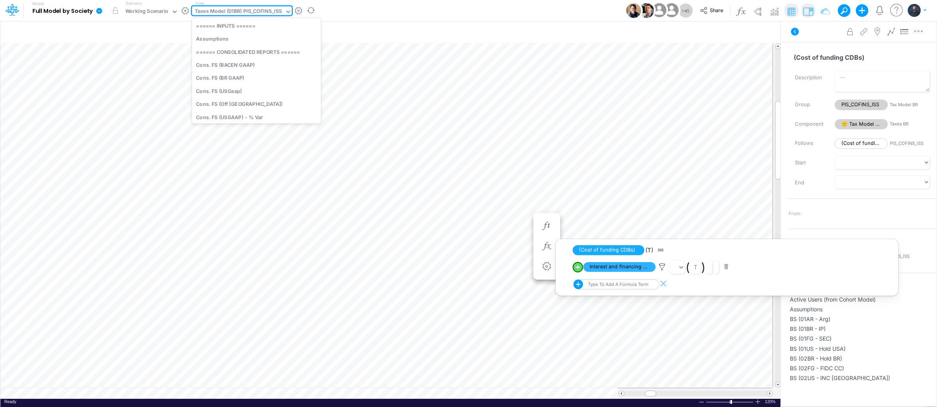
click at [268, 7] on div "Taxes Model (01BR) PIS_COFINS_ISS" at bounding box center [238, 11] width 87 height 9
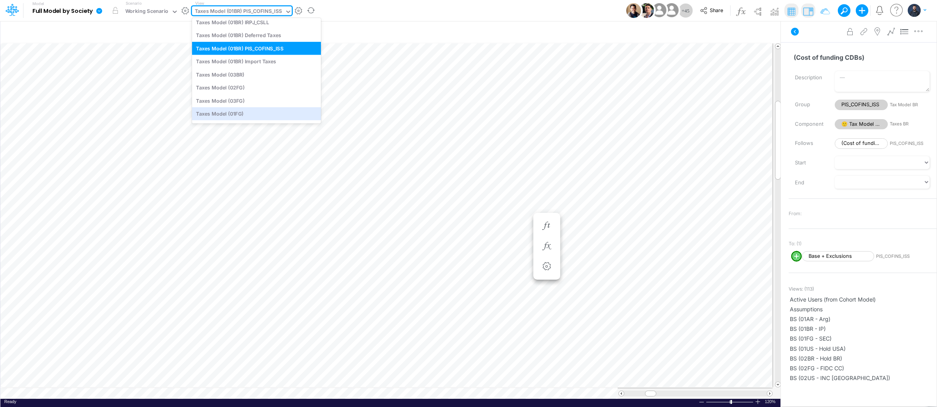
scroll to position [1655, 0]
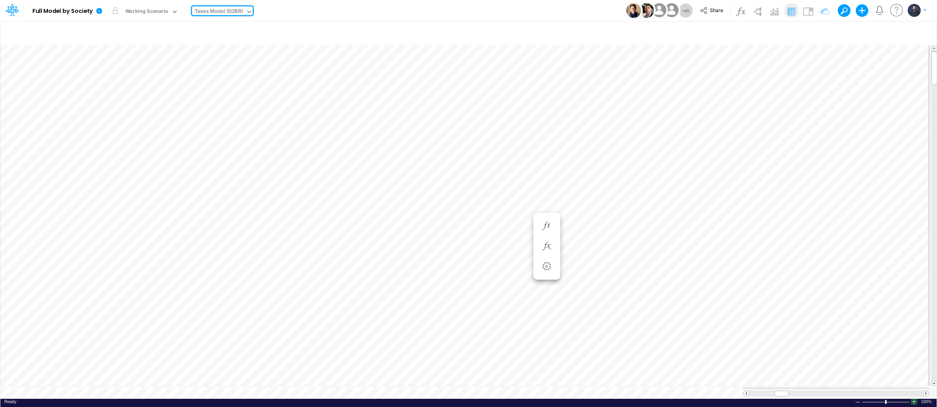
click at [915, 399] on div at bounding box center [914, 402] width 6 height 6
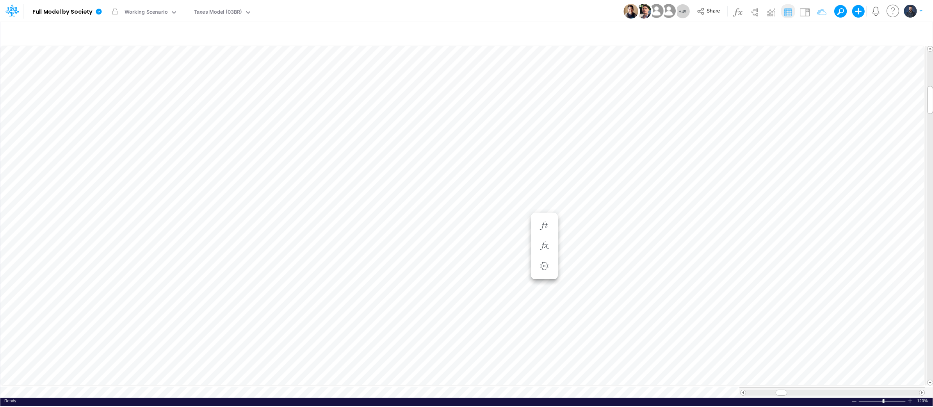
scroll to position [0, 0]
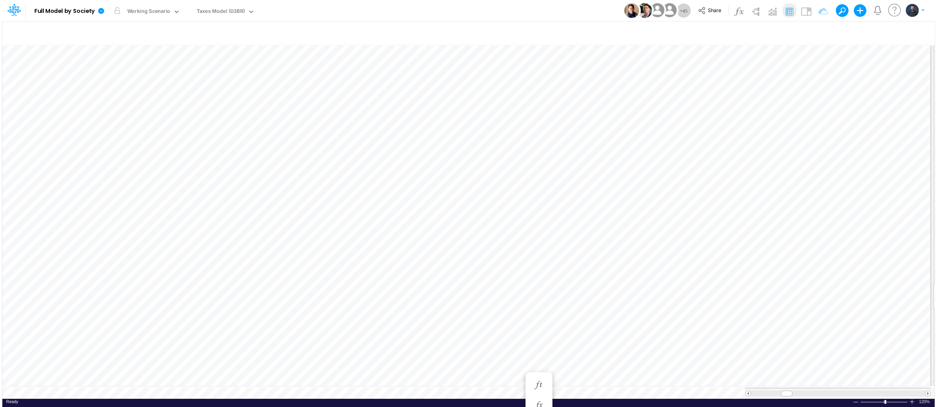
scroll to position [0, 0]
click at [539, 267] on icon "button" at bounding box center [537, 265] width 12 height 8
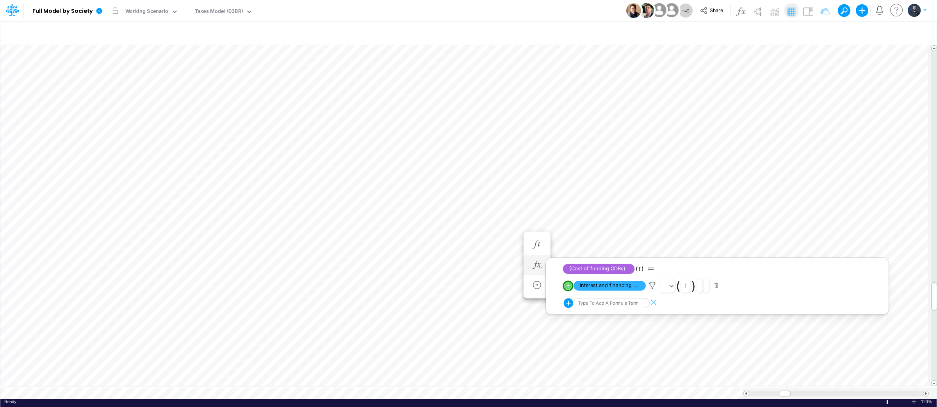
click at [568, 283] on circle "circle with outer border" at bounding box center [568, 286] width 8 height 8
select select "1"
select select "Multiply"
select select "Add"
click at [810, 12] on img at bounding box center [808, 11] width 12 height 12
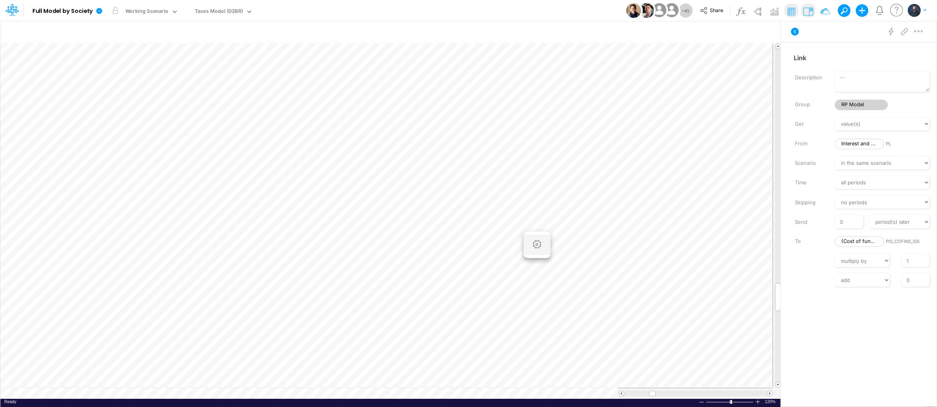
scroll to position [0, 0]
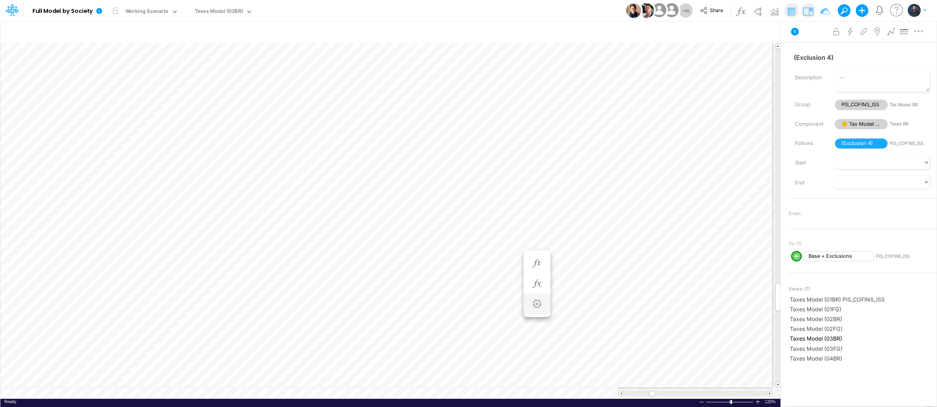
scroll to position [0, 0]
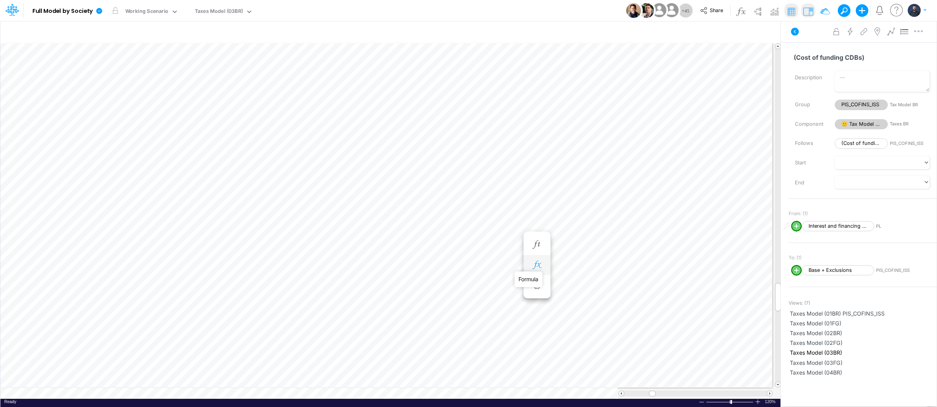
click at [540, 264] on icon "button" at bounding box center [537, 265] width 12 height 8
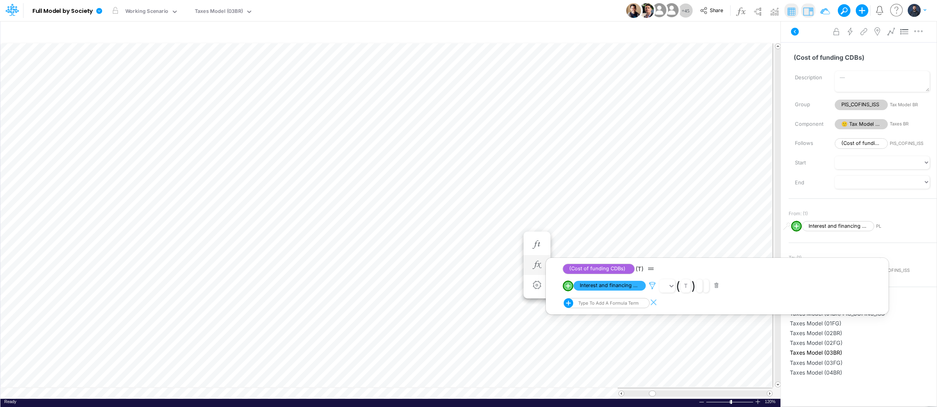
click at [651, 283] on icon at bounding box center [652, 285] width 12 height 8
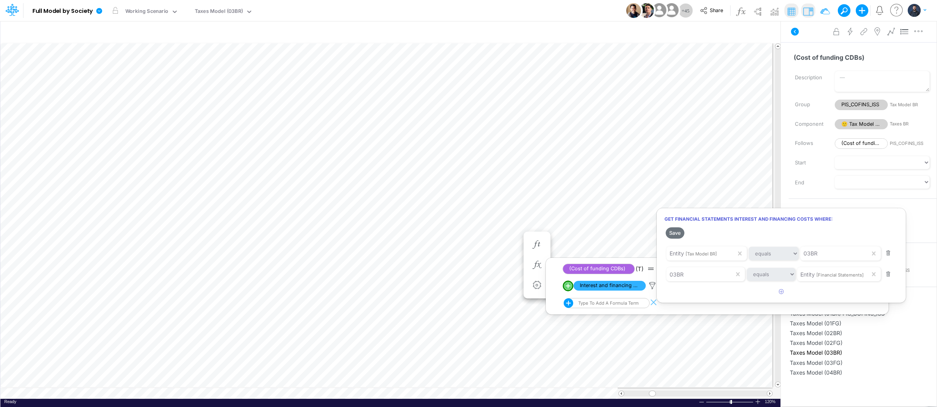
click at [508, 290] on div at bounding box center [468, 205] width 937 height 403
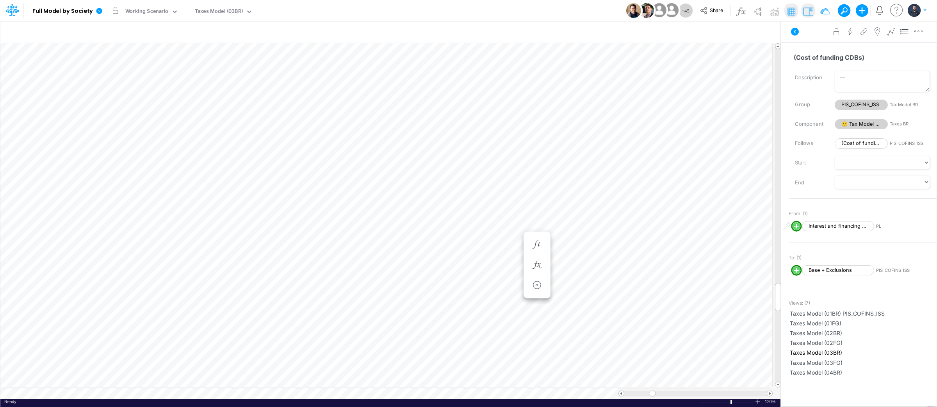
scroll to position [0, 0]
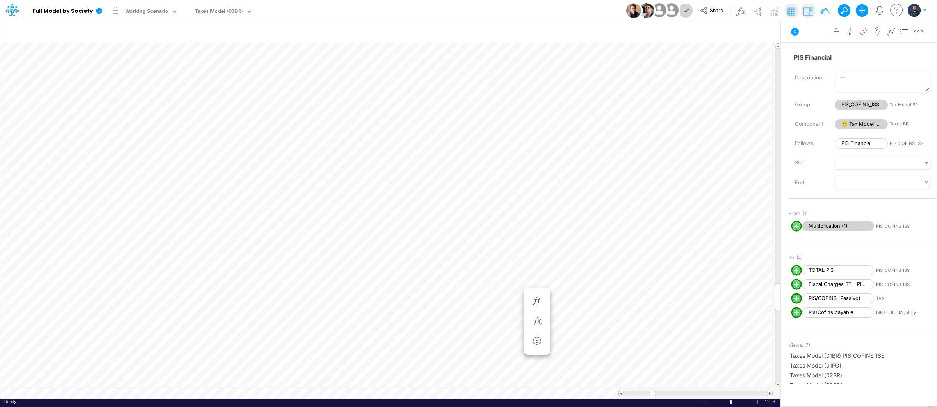
scroll to position [0, 0]
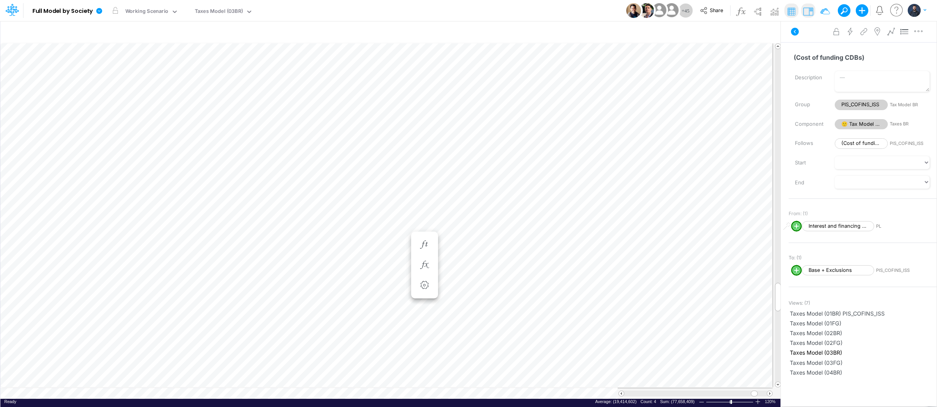
scroll to position [0, 0]
